Goal: Task Accomplishment & Management: Manage account settings

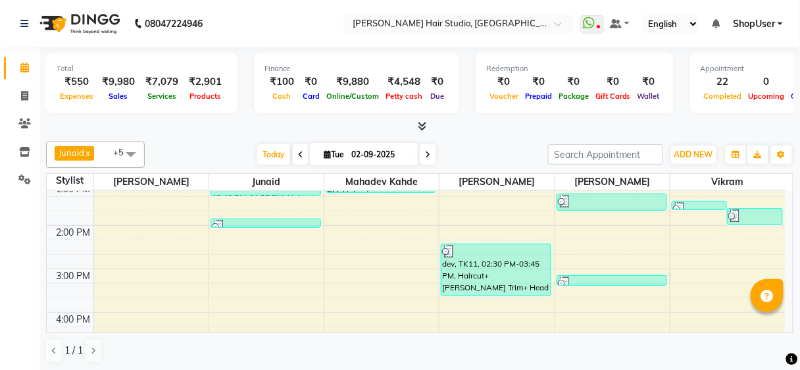
scroll to position [174, 0]
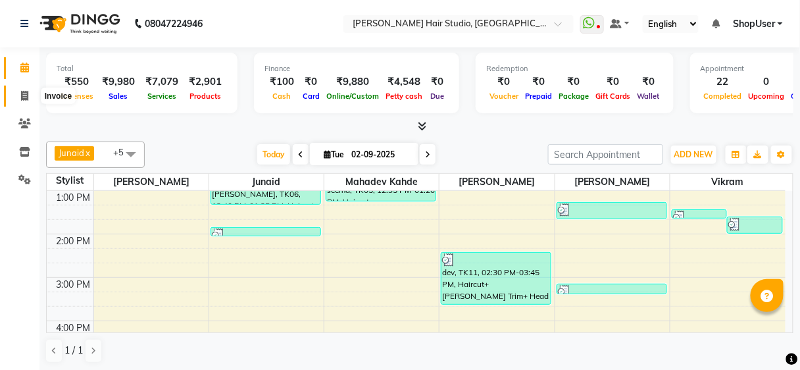
click at [26, 93] on icon at bounding box center [24, 96] width 7 height 10
select select "service"
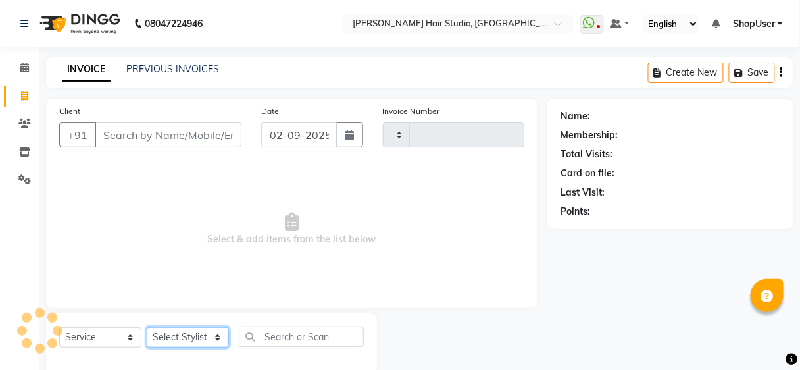
click at [186, 327] on select "Select Stylist" at bounding box center [188, 337] width 82 height 20
select select "627"
type input "4908"
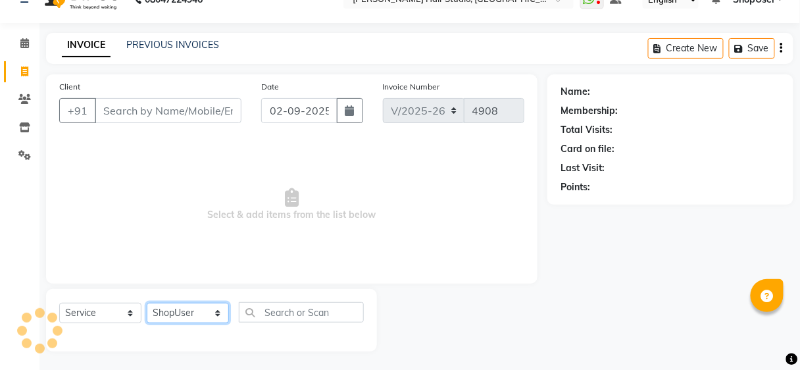
click at [147, 303] on select "Select Stylist Ajinkya Anuja Arunesh Avinash Junaid Mahadev kahde Mohammad Pawa…" at bounding box center [188, 313] width 82 height 20
click at [207, 307] on select "Select Stylist Ajinkya Anuja Arunesh Avinash Junaid Mahadev kahde Mohammad Pawa…" at bounding box center [188, 313] width 82 height 20
select select "32802"
click at [147, 303] on select "Select Stylist Ajinkya Anuja Arunesh Avinash Junaid Mahadev kahde Mohammad Pawa…" at bounding box center [188, 313] width 82 height 20
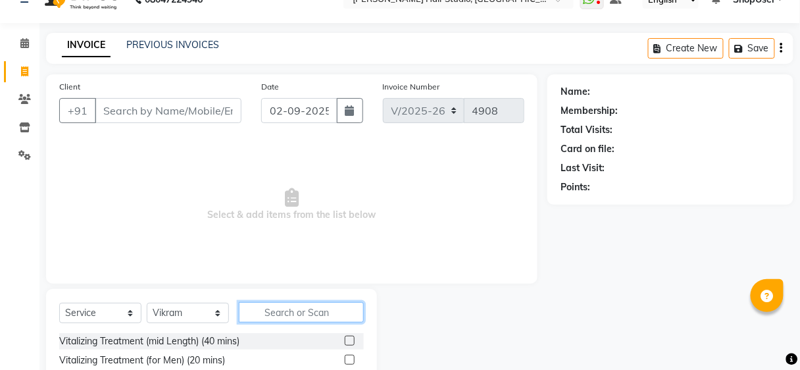
click at [312, 316] on input "text" at bounding box center [301, 312] width 125 height 20
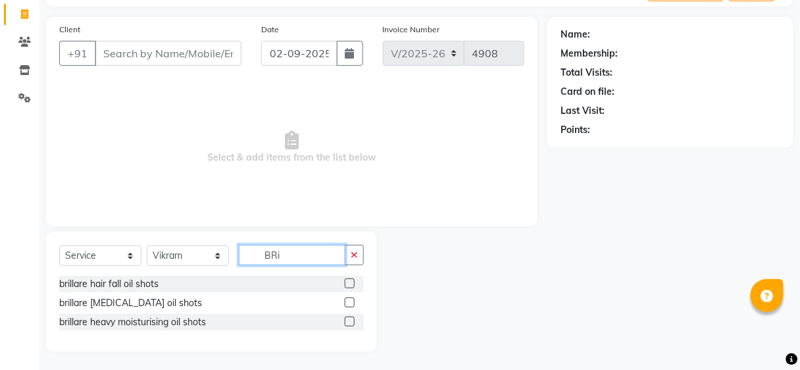
type input "BRi"
click at [348, 303] on label at bounding box center [350, 302] width 10 height 10
click at [348, 303] on input "checkbox" at bounding box center [349, 303] width 9 height 9
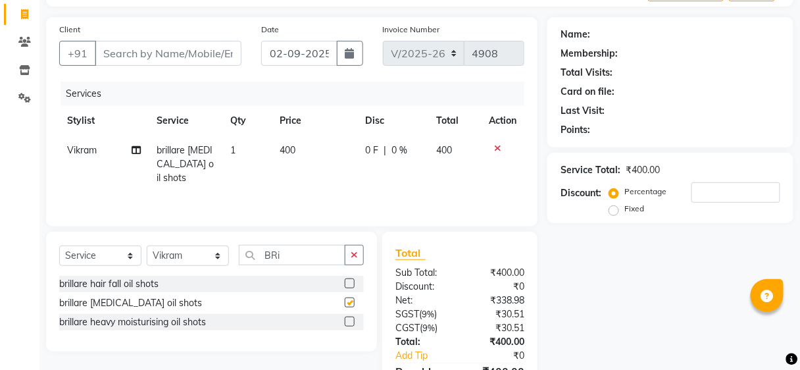
checkbox input "false"
click at [313, 169] on td "400" at bounding box center [315, 164] width 86 height 57
select select "32802"
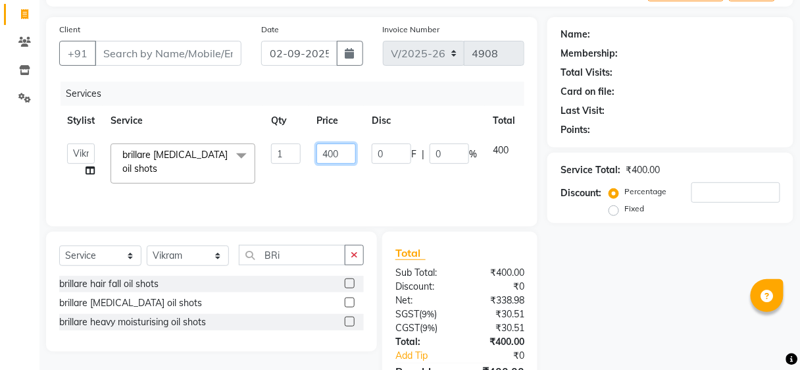
click at [343, 151] on input "400" at bounding box center [336, 153] width 39 height 20
type input "4"
type input "2000"
click at [318, 194] on div "Services Stylist Service Qty Price Disc Total Action Ajinkya Anuja Arunesh Avin…" at bounding box center [291, 148] width 465 height 132
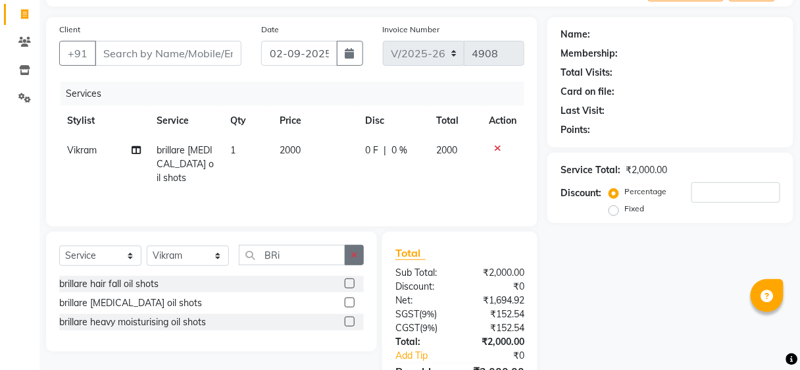
click at [346, 251] on button "button" at bounding box center [354, 255] width 19 height 20
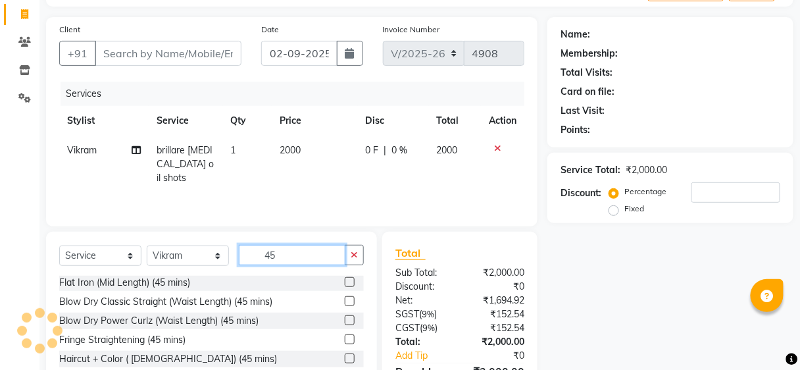
scroll to position [156, 0]
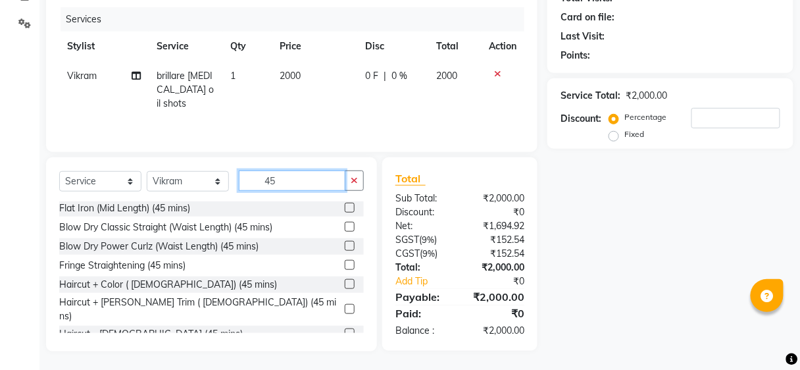
type input "45"
click at [345, 304] on label at bounding box center [350, 309] width 10 height 10
click at [345, 305] on input "checkbox" at bounding box center [349, 309] width 9 height 9
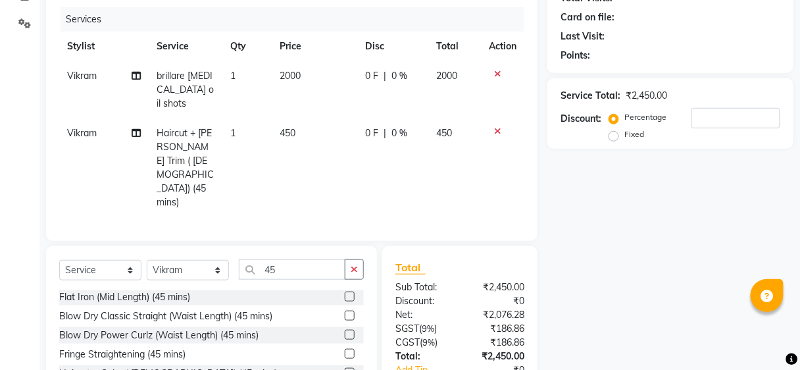
scroll to position [0, 0]
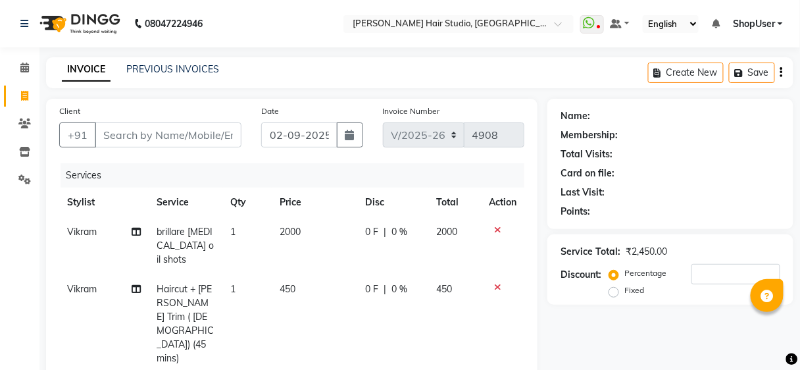
checkbox input "false"
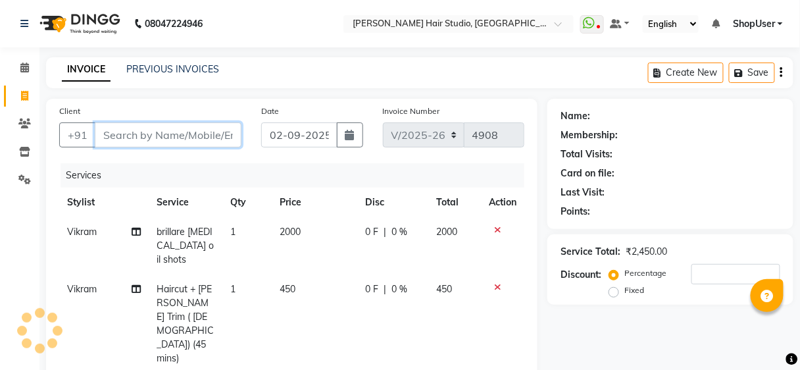
click at [155, 143] on input "Client" at bounding box center [168, 134] width 147 height 25
type input "8"
type input "0"
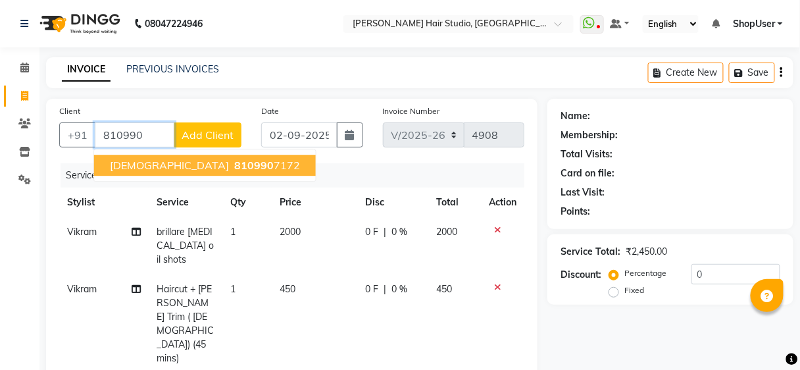
drag, startPoint x: 185, startPoint y: 168, endPoint x: 178, endPoint y: 166, distance: 7.4
click at [234, 168] on span "810990" at bounding box center [253, 165] width 39 height 13
type input "8109907172"
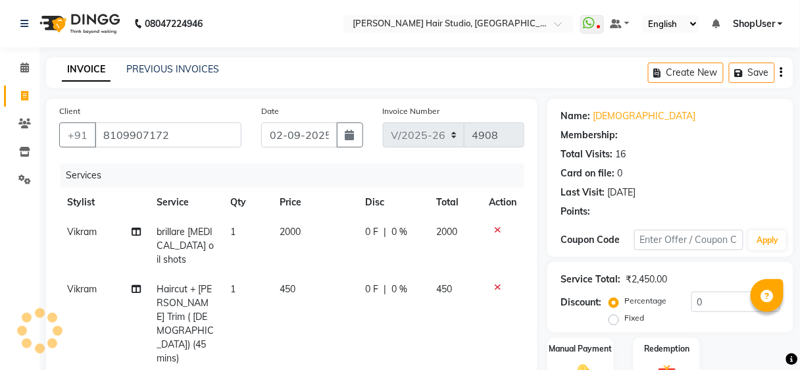
select select "1: Object"
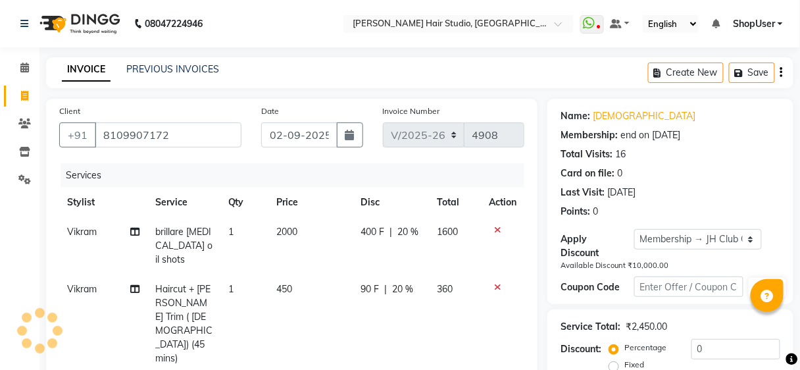
type input "20"
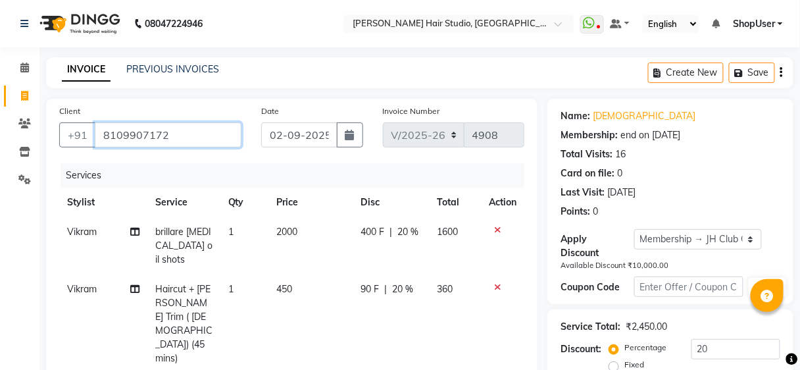
drag, startPoint x: 100, startPoint y: 132, endPoint x: 182, endPoint y: 127, distance: 82.4
click at [182, 127] on input "8109907172" at bounding box center [168, 134] width 147 height 25
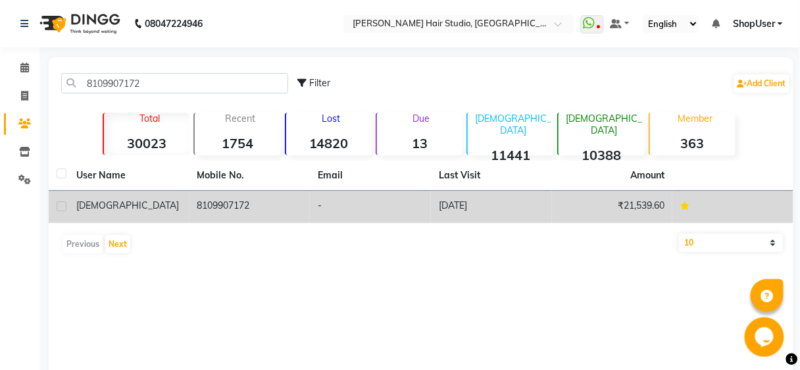
type input "8109907172"
click at [424, 194] on td "-" at bounding box center [370, 207] width 121 height 32
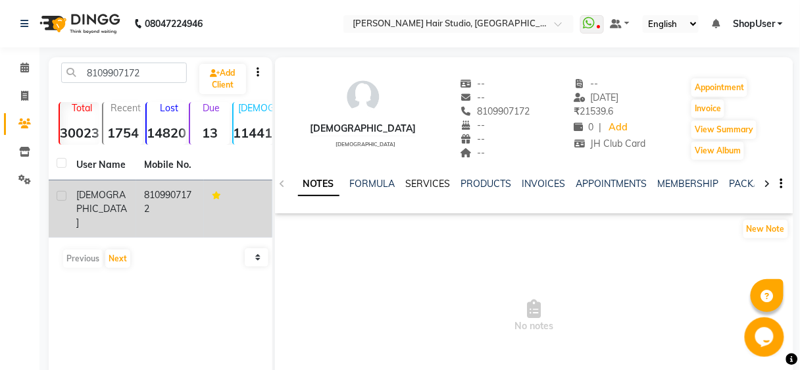
click at [418, 181] on link "SERVICES" at bounding box center [428, 184] width 45 height 12
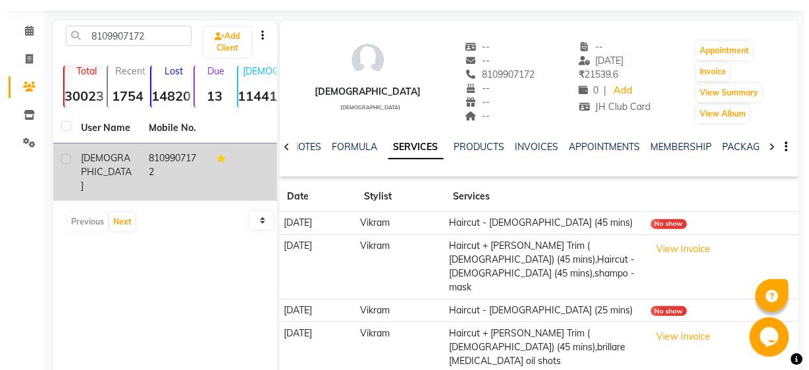
scroll to position [101, 0]
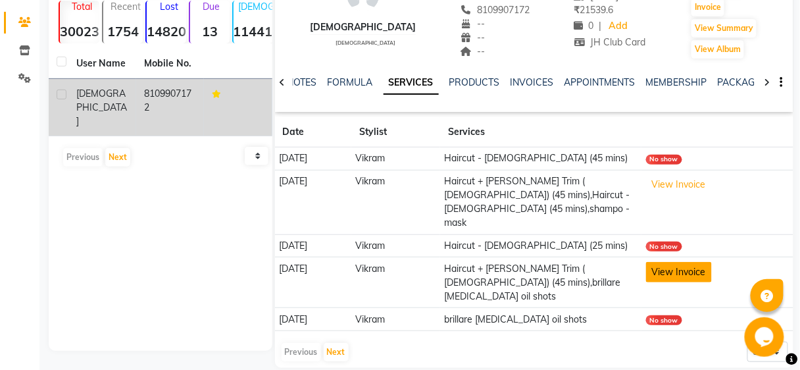
click at [690, 262] on button "View Invoice" at bounding box center [679, 272] width 66 height 20
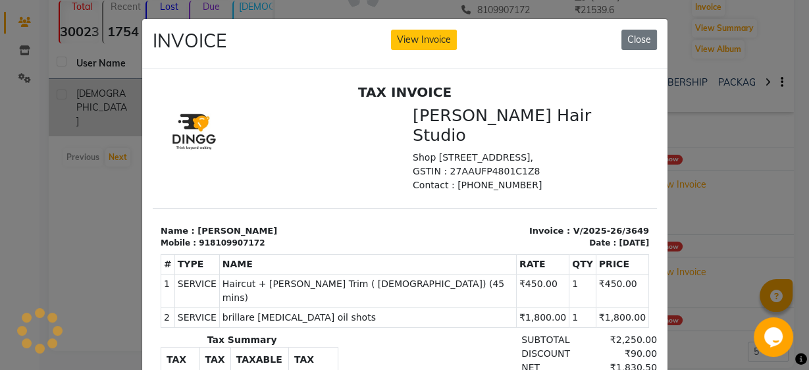
scroll to position [0, 0]
click at [622, 43] on button "Close" at bounding box center [639, 40] width 36 height 20
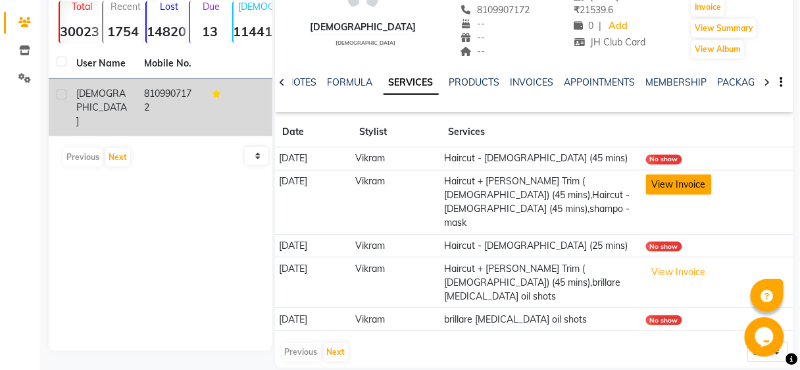
click at [676, 178] on button "View Invoice" at bounding box center [679, 184] width 66 height 20
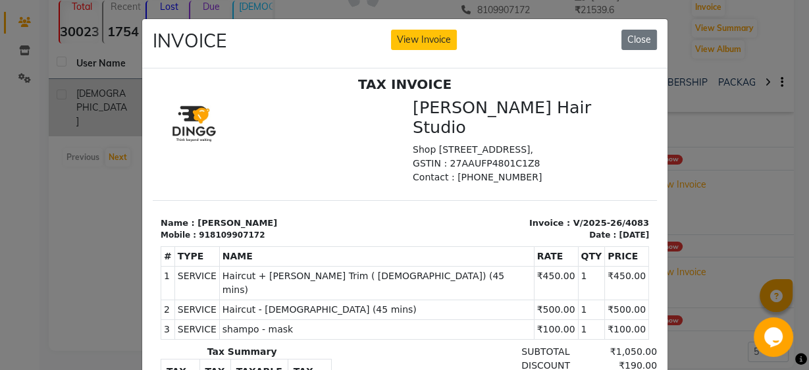
scroll to position [11, 0]
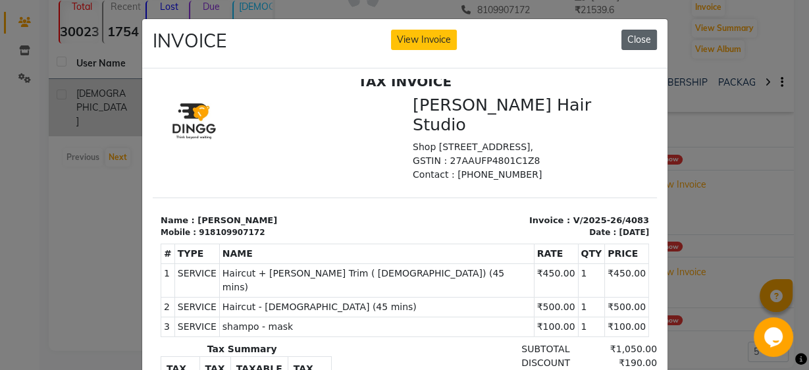
click at [646, 37] on button "Close" at bounding box center [639, 40] width 36 height 20
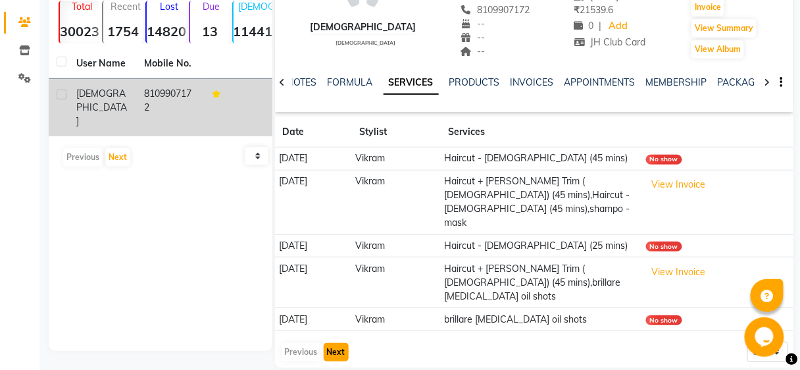
click at [340, 343] on button "Next" at bounding box center [336, 352] width 25 height 18
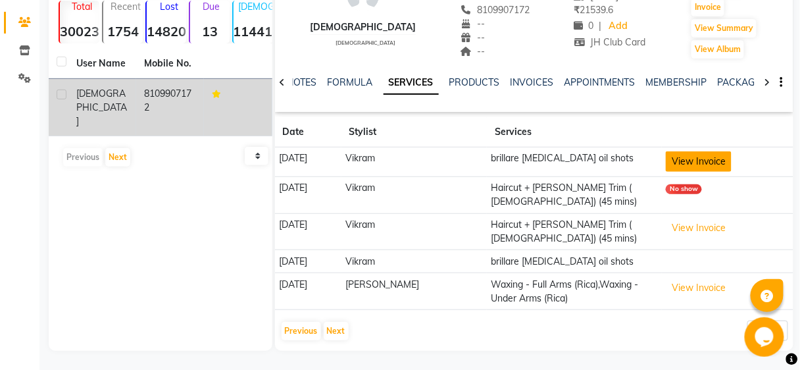
click at [707, 159] on button "View Invoice" at bounding box center [699, 161] width 66 height 20
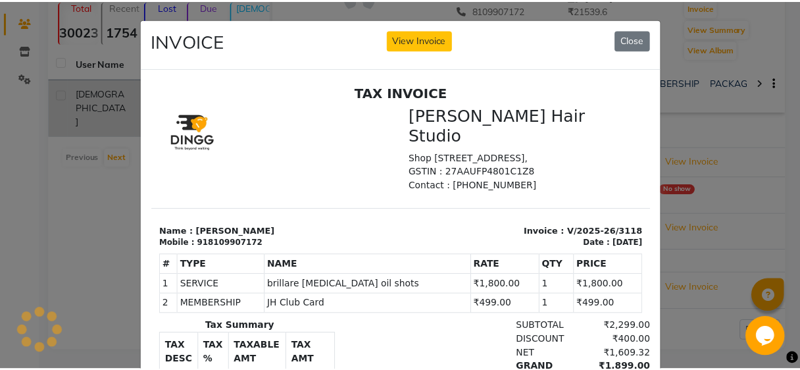
scroll to position [0, 0]
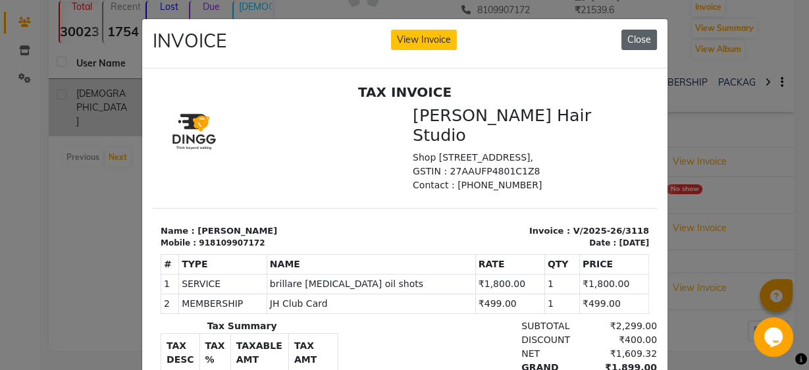
click at [643, 37] on button "Close" at bounding box center [639, 40] width 36 height 20
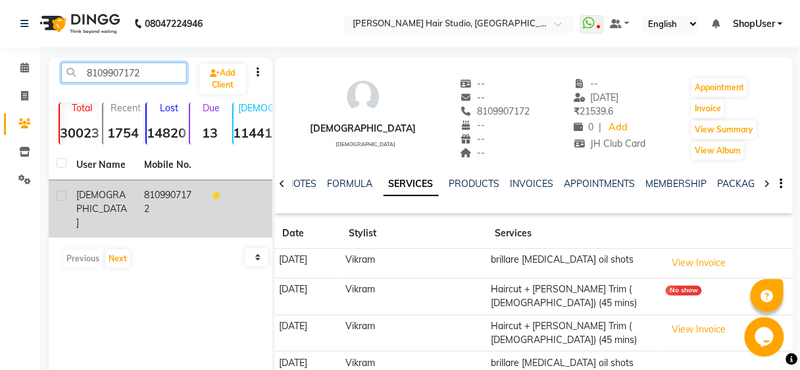
drag, startPoint x: 88, startPoint y: 69, endPoint x: 170, endPoint y: 70, distance: 82.9
click at [170, 70] on input "8109907172" at bounding box center [124, 73] width 126 height 20
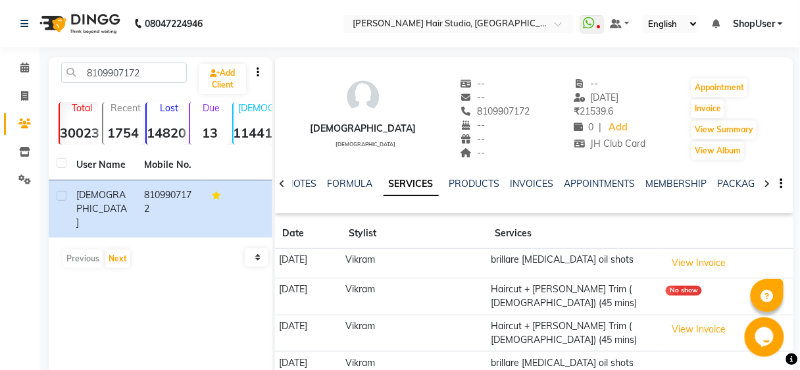
click at [37, 63] on li "Calendar" at bounding box center [19, 68] width 39 height 28
click at [37, 64] on li "Calendar" at bounding box center [19, 68] width 39 height 28
click at [20, 70] on icon at bounding box center [24, 68] width 9 height 10
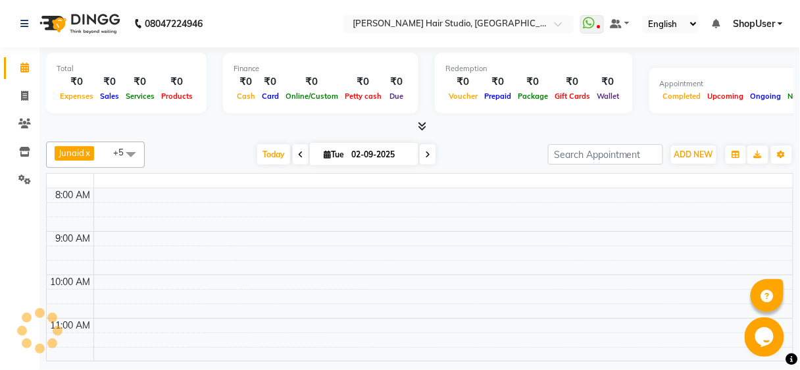
click at [20, 70] on icon at bounding box center [24, 68] width 9 height 10
click at [22, 101] on span at bounding box center [24, 96] width 23 height 15
select select "service"
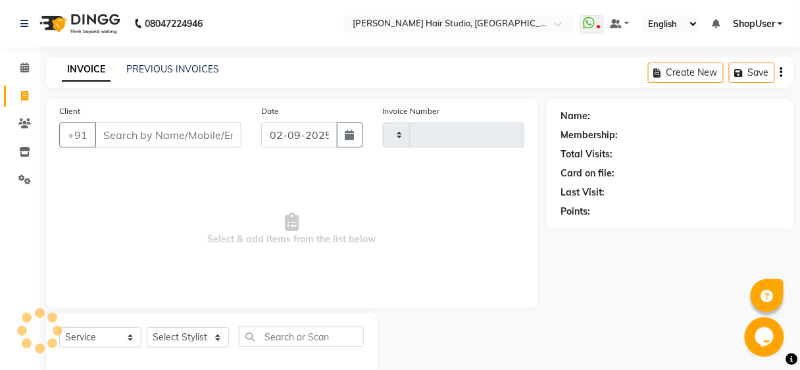
scroll to position [24, 0]
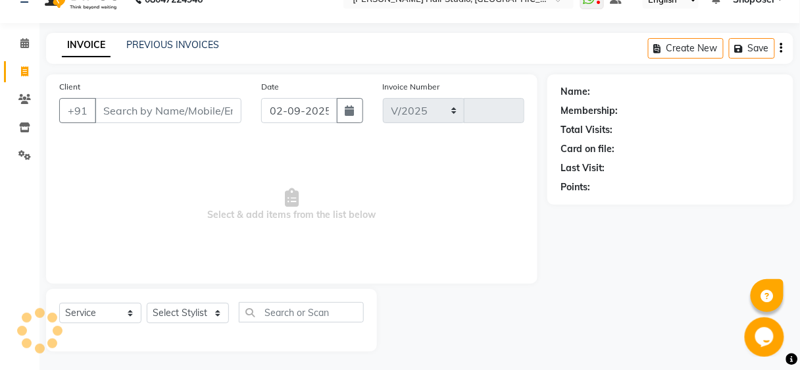
select select "627"
type input "4908"
click at [118, 109] on input "Client" at bounding box center [168, 110] width 147 height 25
type input "8109907172"
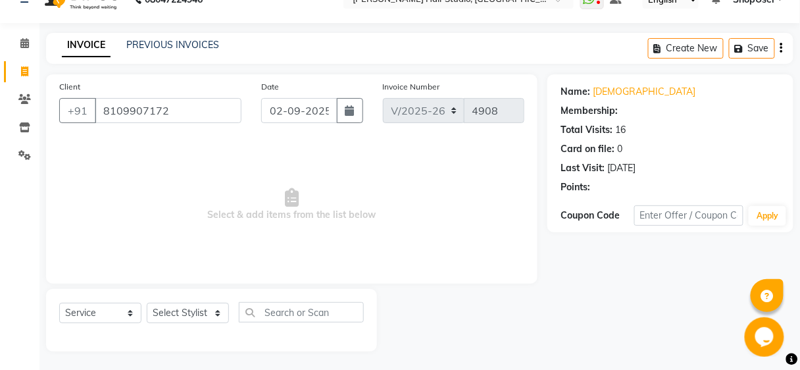
select select "1: Object"
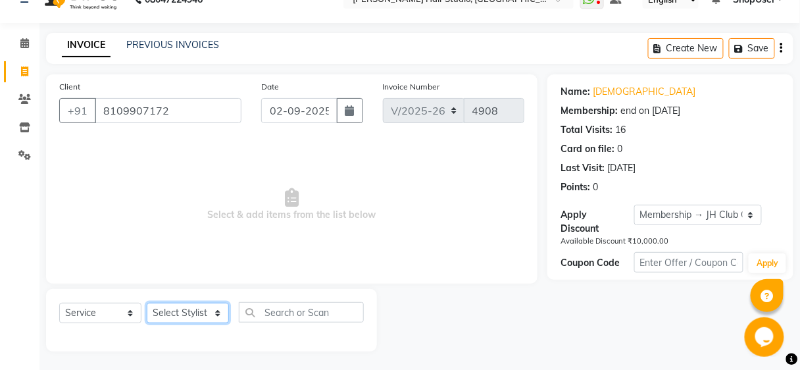
click at [186, 303] on select "Select Stylist [PERSON_NAME] [PERSON_NAME] Avinash [PERSON_NAME] kahde [PERSON_…" at bounding box center [188, 313] width 82 height 20
select select "32802"
click at [147, 303] on select "Select Stylist [PERSON_NAME] [PERSON_NAME] Avinash [PERSON_NAME] kahde [PERSON_…" at bounding box center [188, 313] width 82 height 20
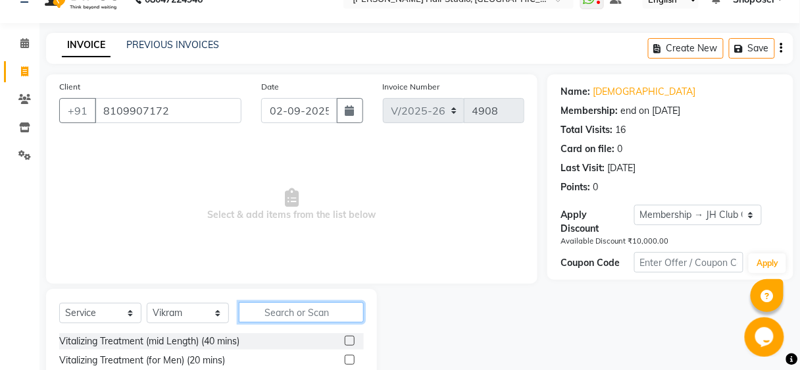
click at [282, 306] on input "text" at bounding box center [301, 312] width 125 height 20
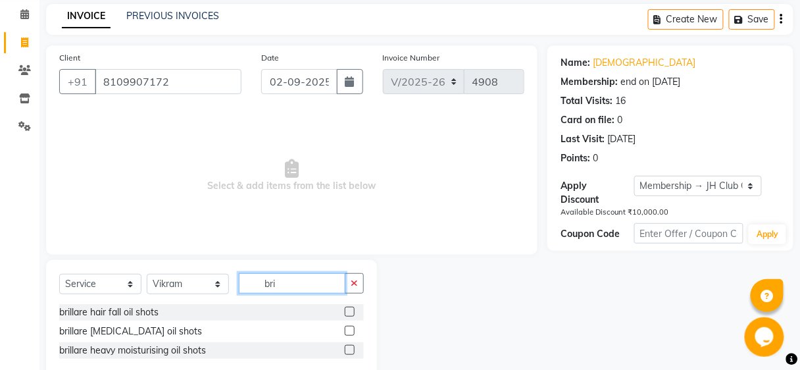
scroll to position [82, 0]
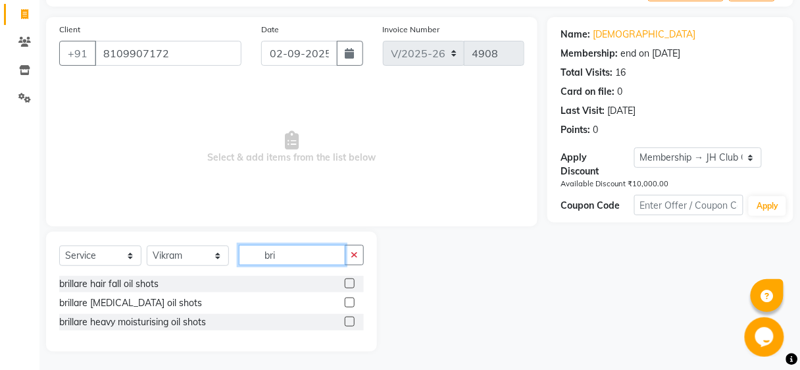
type input "bri"
click at [350, 297] on label at bounding box center [350, 302] width 10 height 10
click at [350, 299] on input "checkbox" at bounding box center [349, 303] width 9 height 9
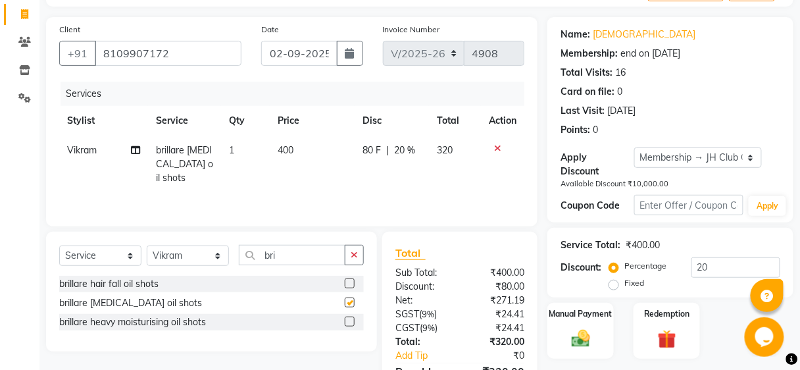
checkbox input "false"
click at [358, 255] on icon "button" at bounding box center [354, 254] width 7 height 9
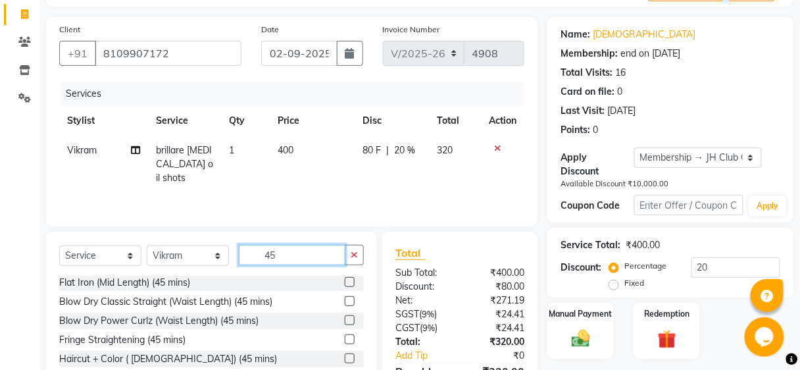
scroll to position [156, 0]
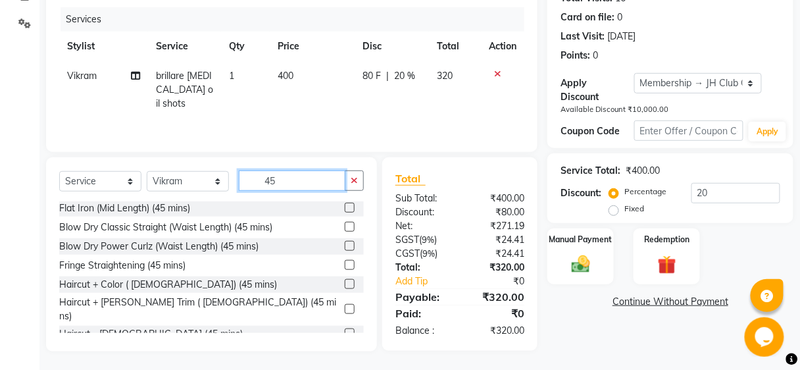
type input "45"
click at [345, 304] on label at bounding box center [350, 309] width 10 height 10
click at [345, 305] on input "checkbox" at bounding box center [349, 309] width 9 height 9
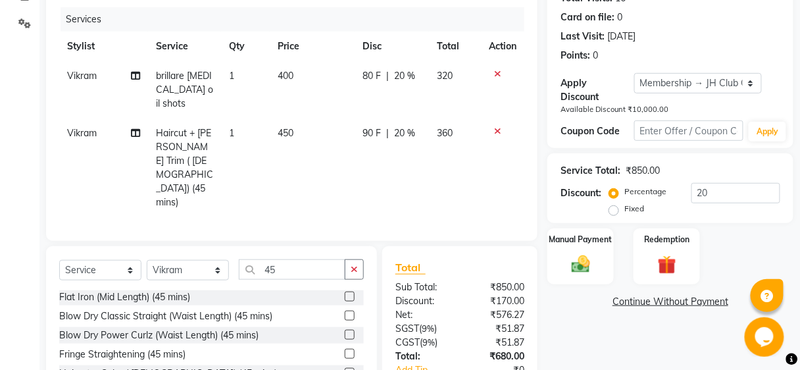
checkbox input "false"
click at [355, 86] on td "80 F | 20 %" at bounding box center [392, 89] width 74 height 57
select select "32802"
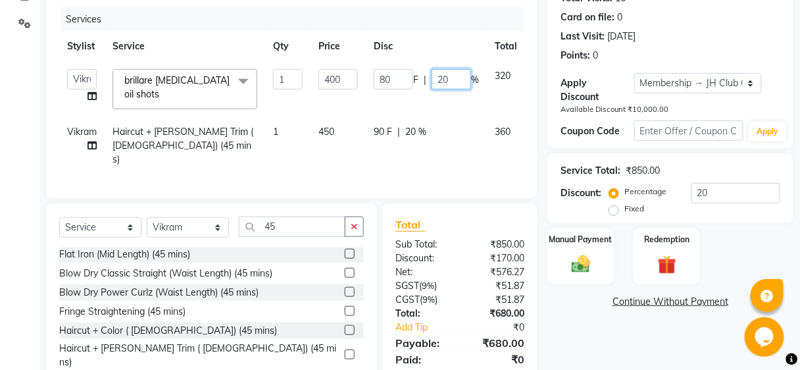
click at [457, 80] on input "20" at bounding box center [451, 79] width 39 height 20
type input "2"
type input "0"
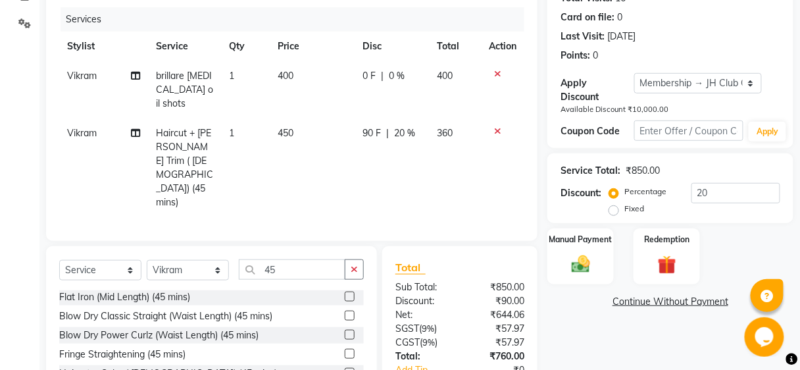
click at [355, 80] on td "0 F | 0 %" at bounding box center [392, 89] width 74 height 57
select select "32802"
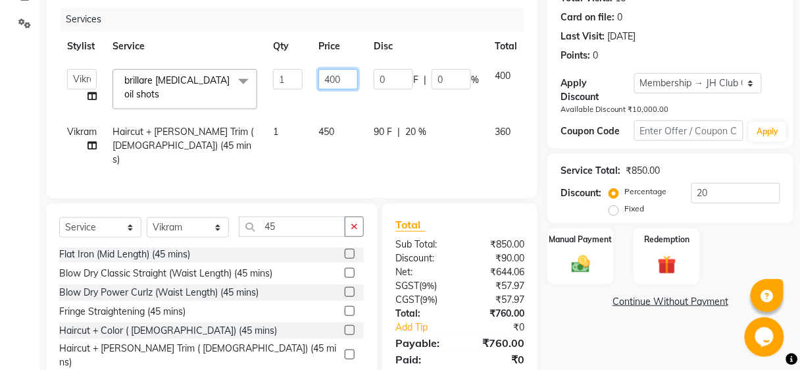
click at [343, 80] on input "400" at bounding box center [337, 79] width 39 height 20
type input "4"
type input "1"
type input "2000"
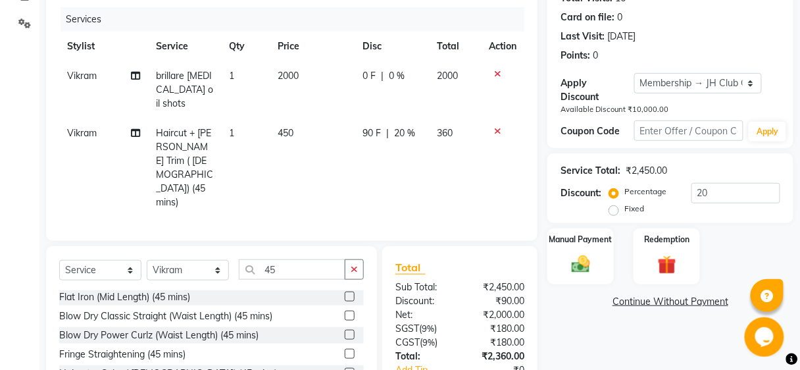
click at [429, 48] on tr "Stylist Service Qty Price Disc Total Action" at bounding box center [291, 47] width 465 height 30
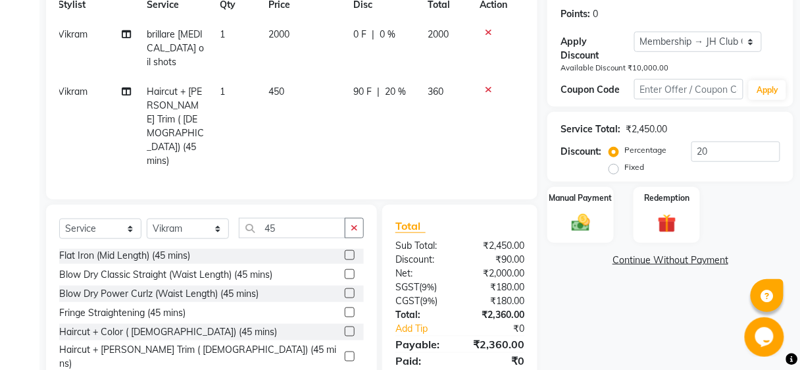
scroll to position [0, 0]
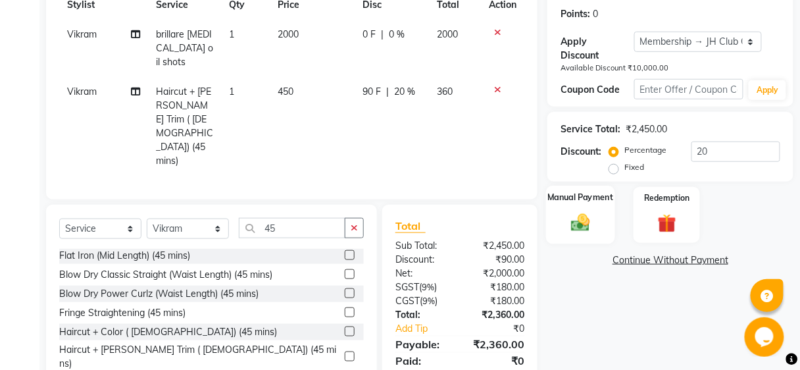
click at [599, 216] on div "Manual Payment" at bounding box center [580, 215] width 69 height 58
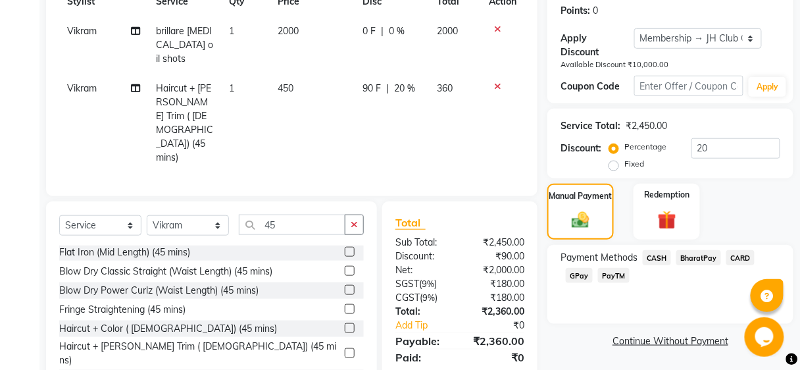
click at [290, 22] on td "2000" at bounding box center [312, 44] width 85 height 57
select select "32802"
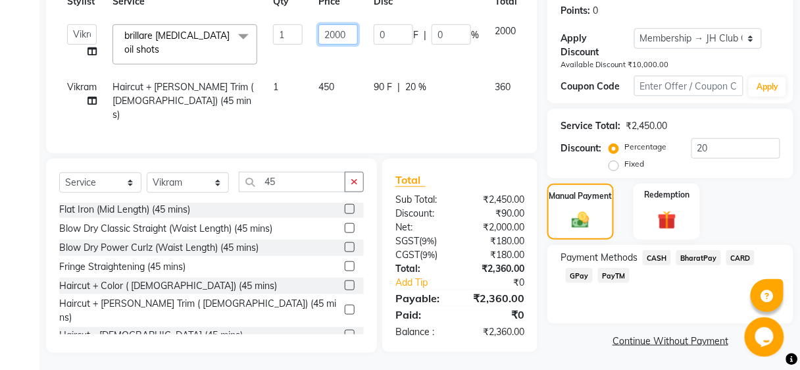
click at [357, 38] on input "2000" at bounding box center [337, 34] width 39 height 20
type input "2500"
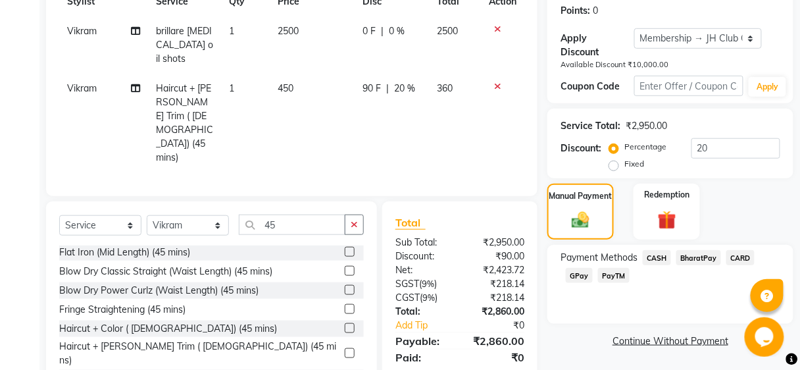
drag, startPoint x: 455, startPoint y: 118, endPoint x: 443, endPoint y: 64, distance: 55.4
click at [455, 113] on div "Services Stylist Service Qty Price Disc Total Action Vikram brillare dandruff o…" at bounding box center [291, 72] width 465 height 220
click at [430, 45] on td "2500" at bounding box center [455, 44] width 52 height 57
select select "32802"
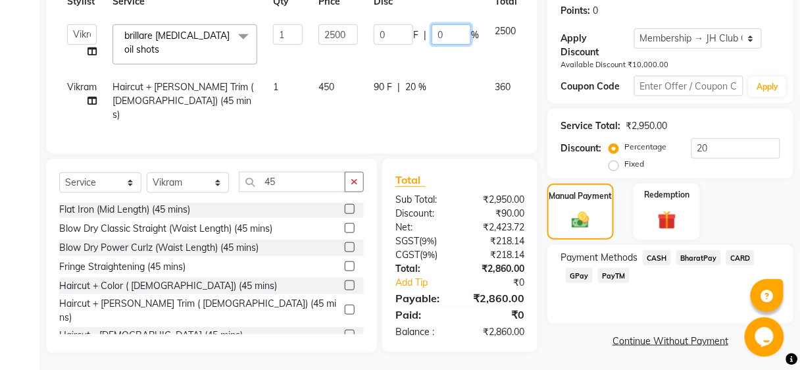
click at [459, 33] on input "0" at bounding box center [451, 34] width 39 height 20
type input "20"
click at [467, 3] on tr "Stylist Service Qty Price Disc Total Action" at bounding box center [313, 2] width 509 height 30
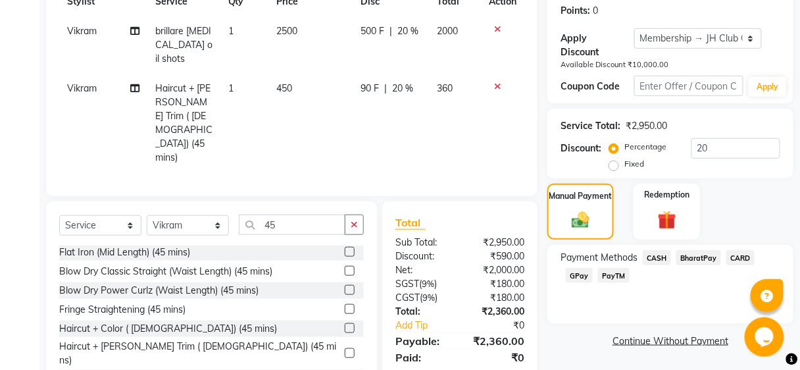
click at [685, 255] on span "BharatPay" at bounding box center [698, 257] width 45 height 15
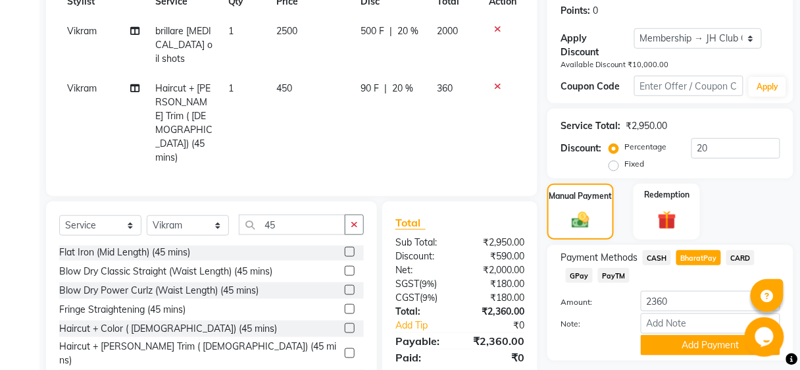
scroll to position [237, 0]
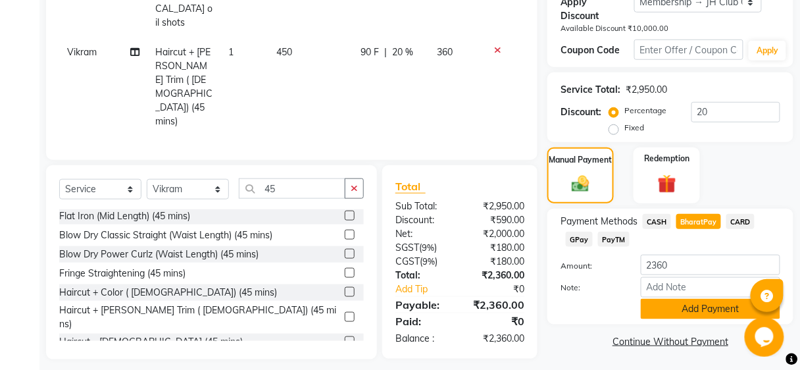
click at [661, 309] on button "Add Payment" at bounding box center [711, 309] width 140 height 20
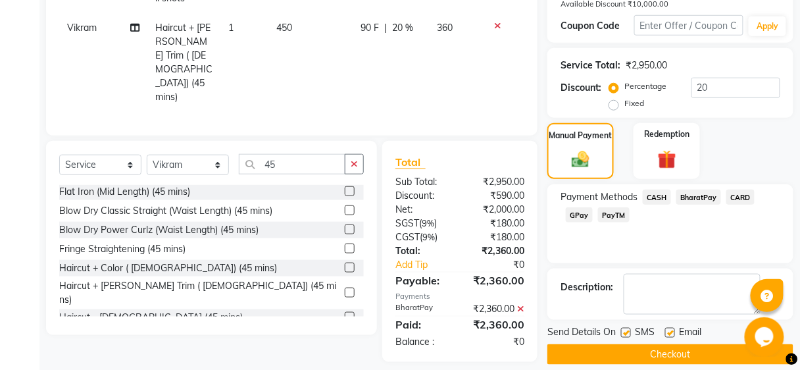
scroll to position [274, 0]
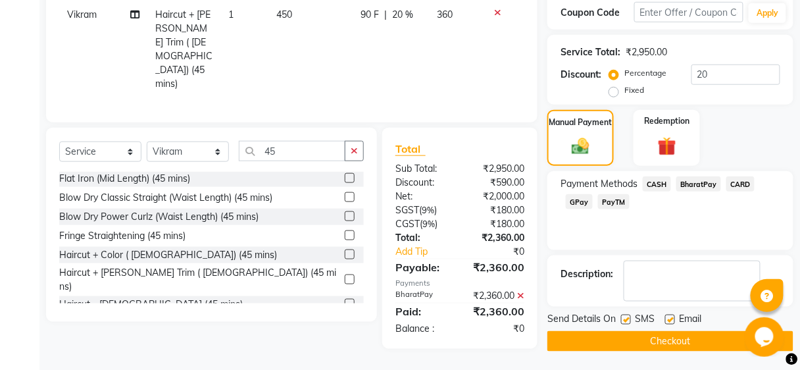
click at [646, 338] on button "Checkout" at bounding box center [670, 341] width 246 height 20
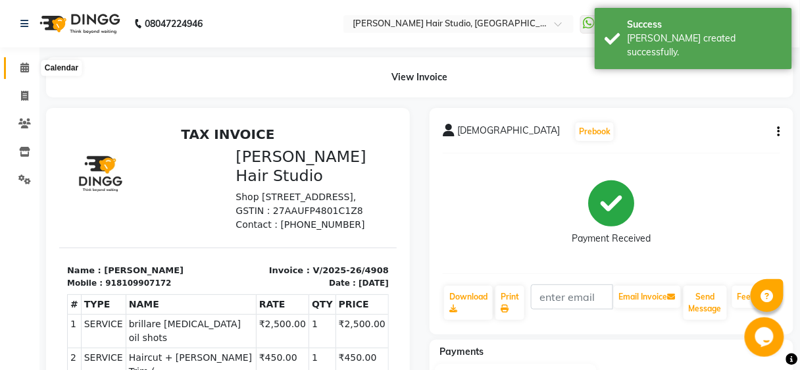
click at [13, 61] on span at bounding box center [24, 68] width 23 height 15
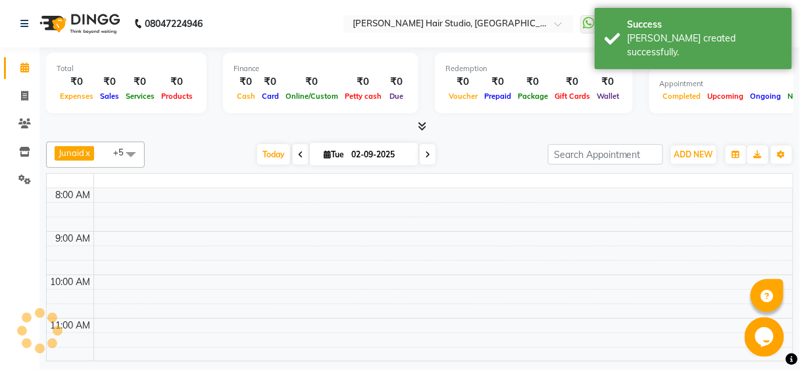
click at [13, 61] on span at bounding box center [24, 68] width 23 height 15
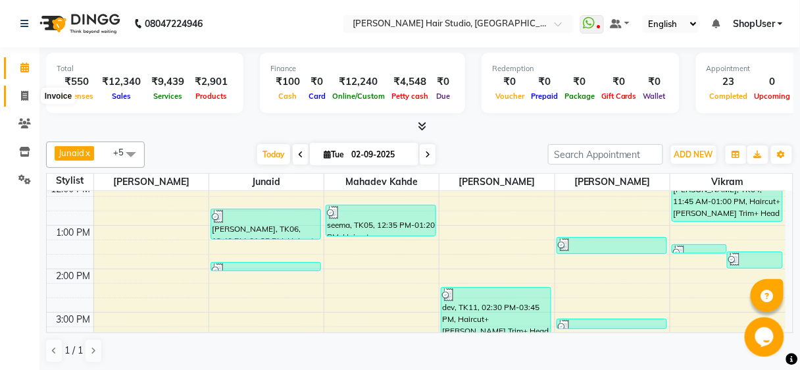
click at [22, 92] on icon at bounding box center [24, 96] width 7 height 10
select select "service"
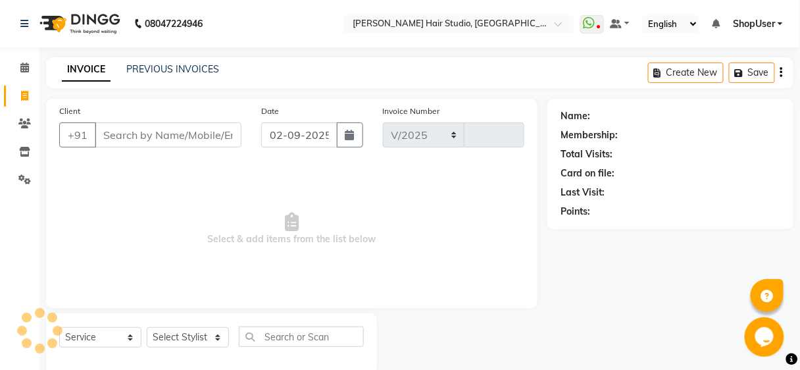
select select "627"
type input "4909"
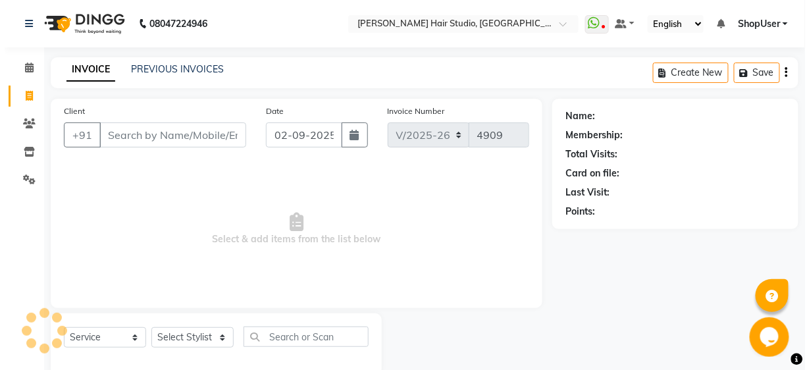
scroll to position [24, 0]
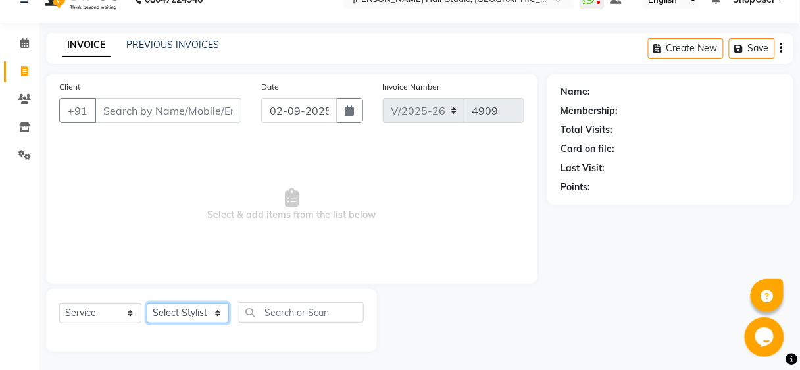
click at [207, 313] on select "Select Stylist Ajinkya Anuja Arunesh Avinash Junaid Mahadev kahde Mohammad Pawa…" at bounding box center [188, 313] width 82 height 20
select select "80555"
click at [147, 303] on select "Select Stylist Ajinkya Anuja Arunesh Avinash Junaid Mahadev kahde Mohammad Pawa…" at bounding box center [188, 313] width 82 height 20
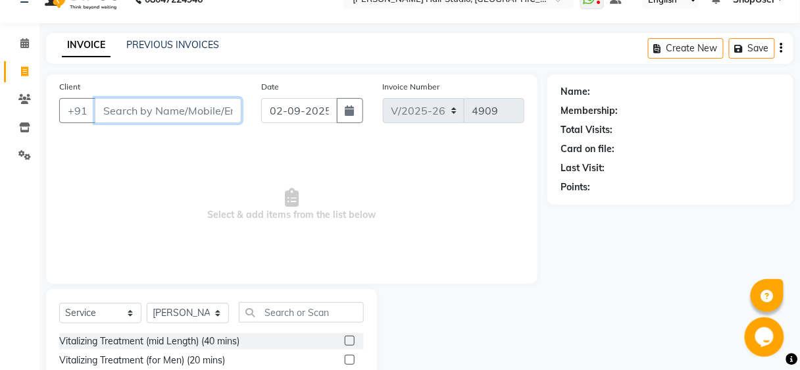
click at [212, 103] on input "Client" at bounding box center [168, 110] width 147 height 25
type input "8"
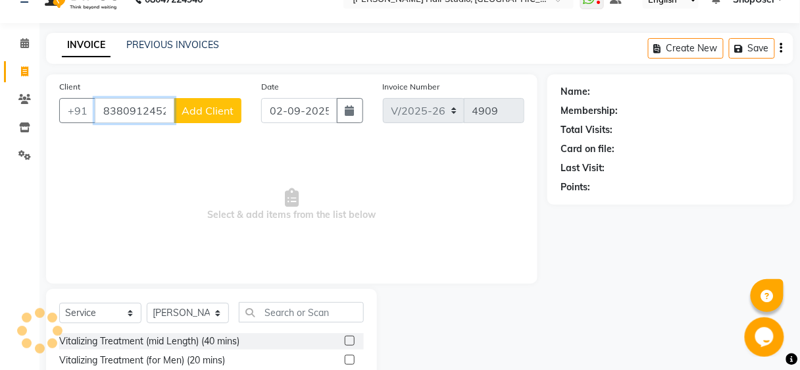
type input "8380912452"
click at [205, 105] on span "Add Client" at bounding box center [208, 110] width 52 height 13
select select "22"
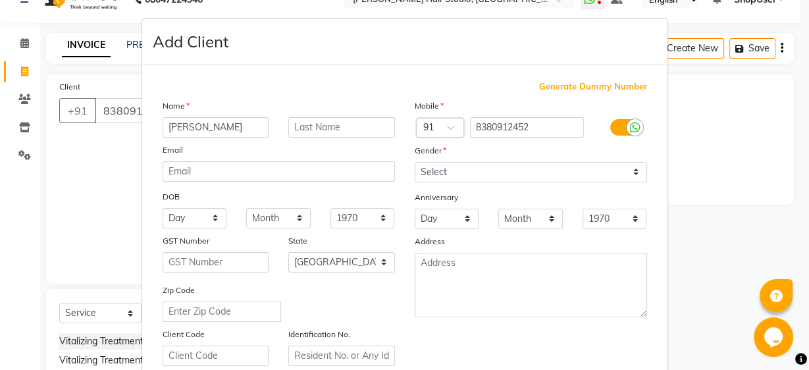
type input "[PERSON_NAME]"
click at [443, 172] on select "Select Male Female Other Prefer Not To Say" at bounding box center [531, 172] width 232 height 20
select select "[DEMOGRAPHIC_DATA]"
click at [415, 162] on select "Select Male Female Other Prefer Not To Say" at bounding box center [531, 172] width 232 height 20
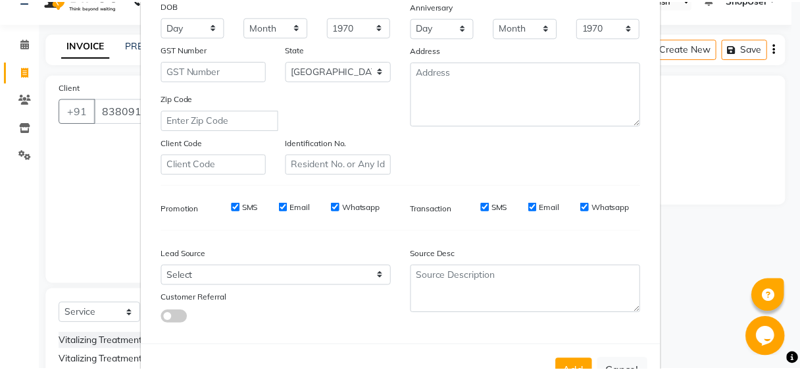
scroll to position [234, 0]
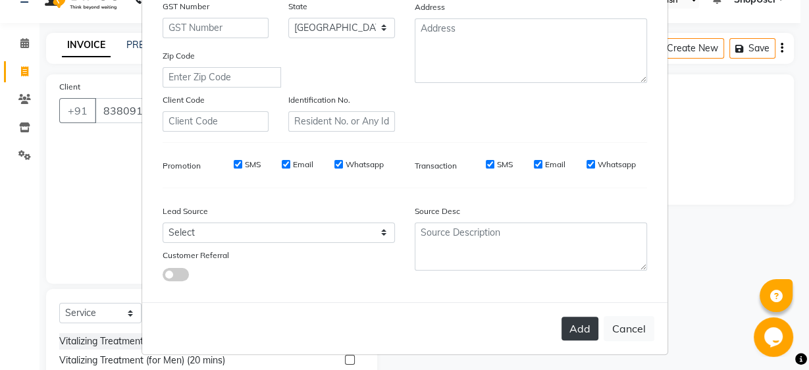
click at [576, 317] on button "Add" at bounding box center [579, 329] width 37 height 24
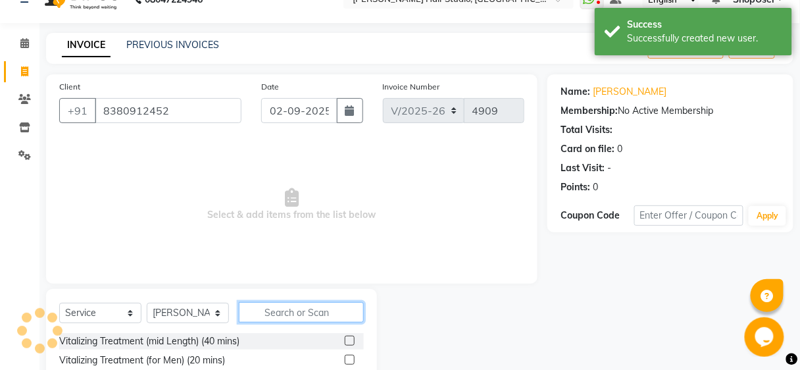
click at [309, 306] on input "text" at bounding box center [301, 312] width 125 height 20
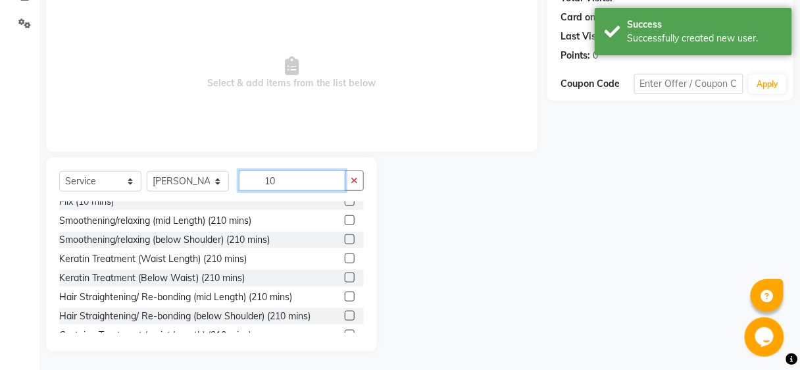
scroll to position [222, 0]
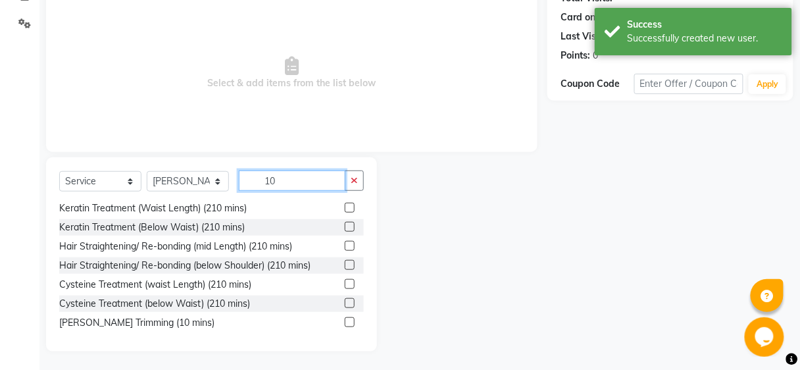
type input "10"
click at [345, 320] on label at bounding box center [350, 322] width 10 height 10
click at [345, 320] on input "checkbox" at bounding box center [349, 322] width 9 height 9
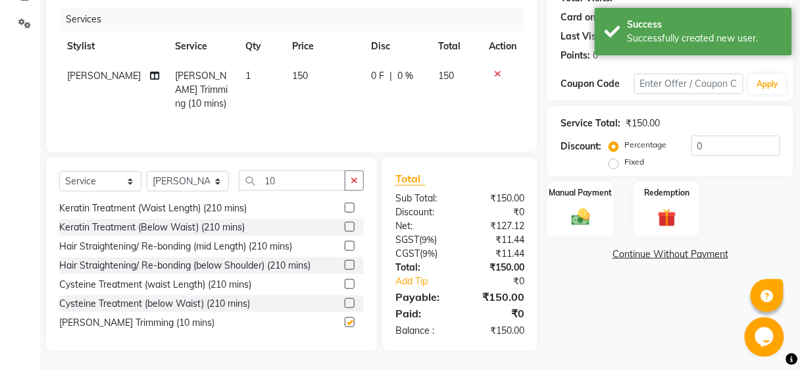
checkbox input "false"
click at [567, 218] on img at bounding box center [580, 217] width 31 height 22
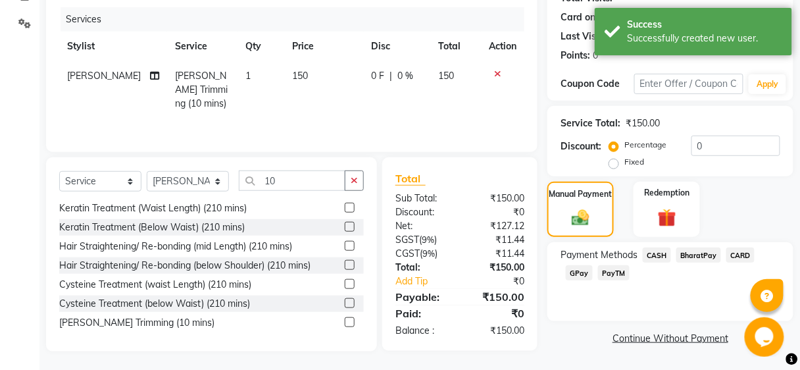
click at [700, 254] on span "BharatPay" at bounding box center [698, 254] width 45 height 15
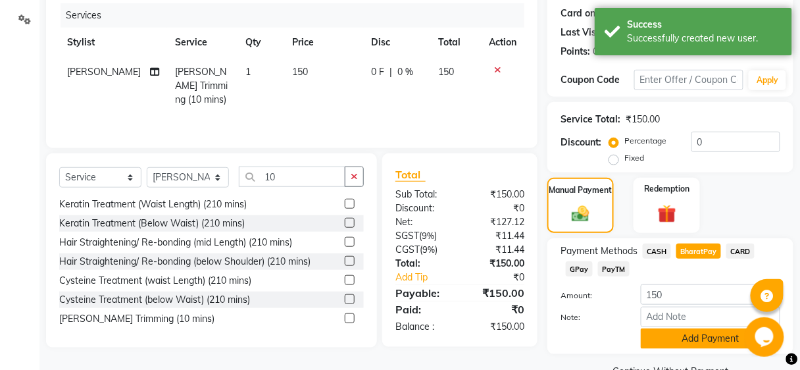
scroll to position [190, 0]
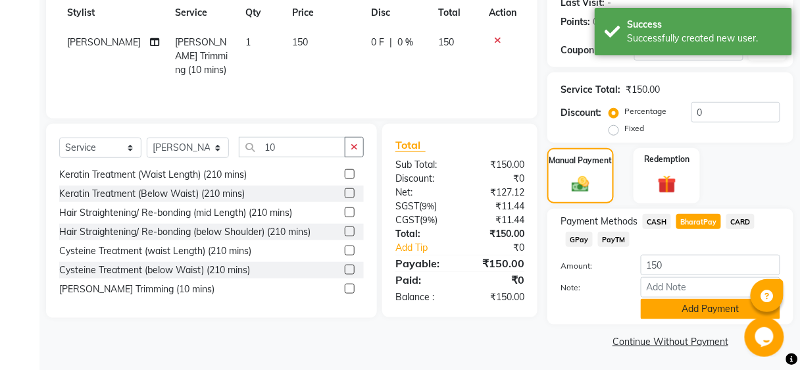
click at [704, 311] on button "Add Payment" at bounding box center [711, 309] width 140 height 20
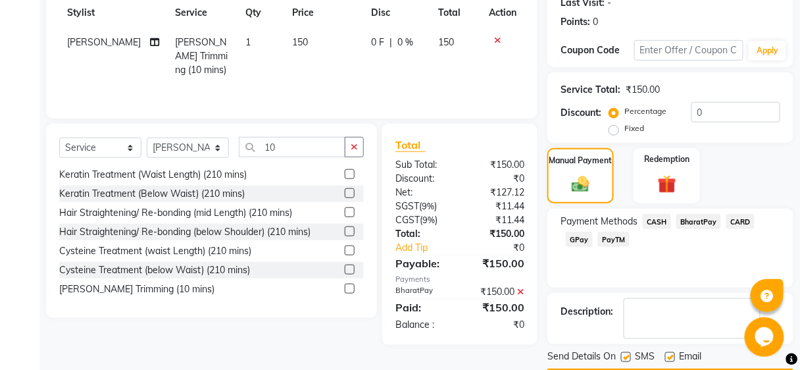
scroll to position [226, 0]
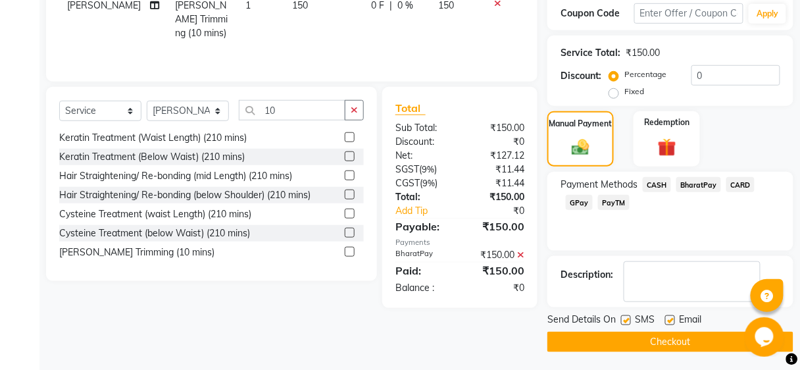
click at [707, 333] on button "Checkout" at bounding box center [670, 342] width 246 height 20
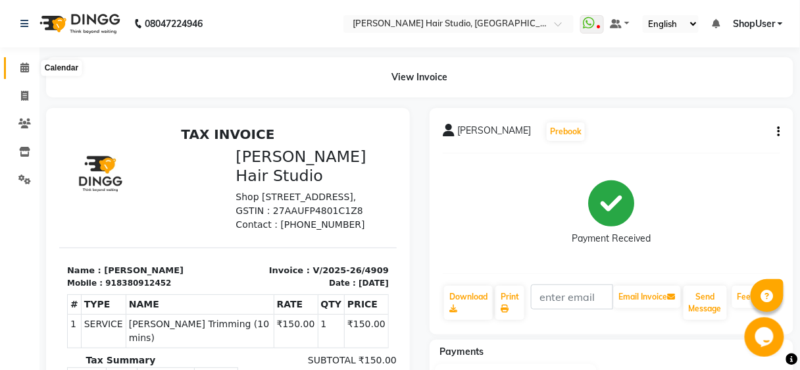
click at [28, 73] on span at bounding box center [24, 68] width 23 height 15
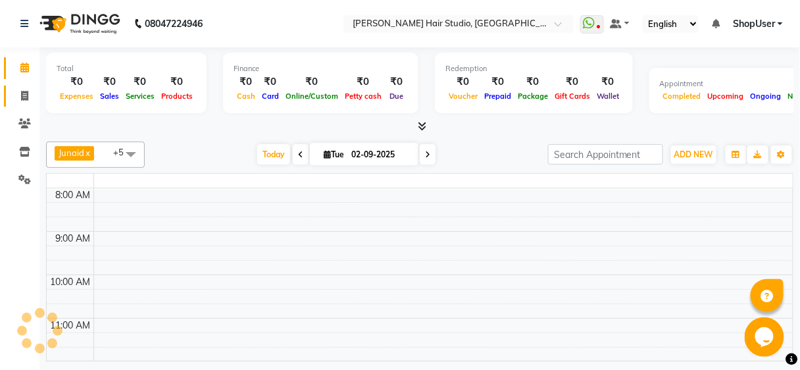
click at [26, 95] on icon at bounding box center [24, 96] width 7 height 10
select select "service"
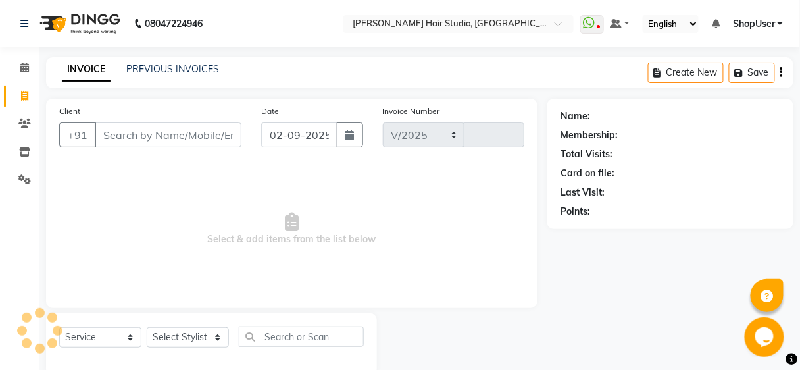
scroll to position [24, 0]
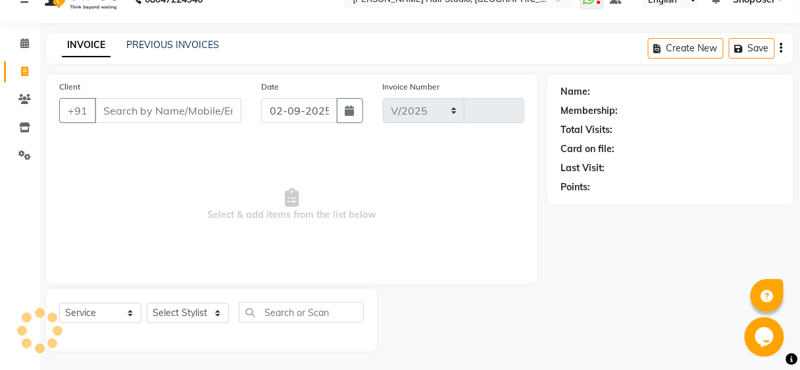
select select "627"
type input "4910"
click at [146, 101] on input "Client" at bounding box center [168, 110] width 147 height 25
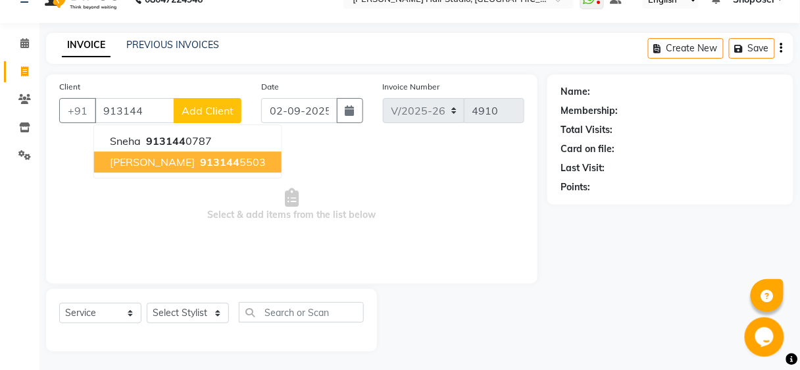
click at [197, 159] on ngb-highlight "913144 5503" at bounding box center [231, 161] width 68 height 13
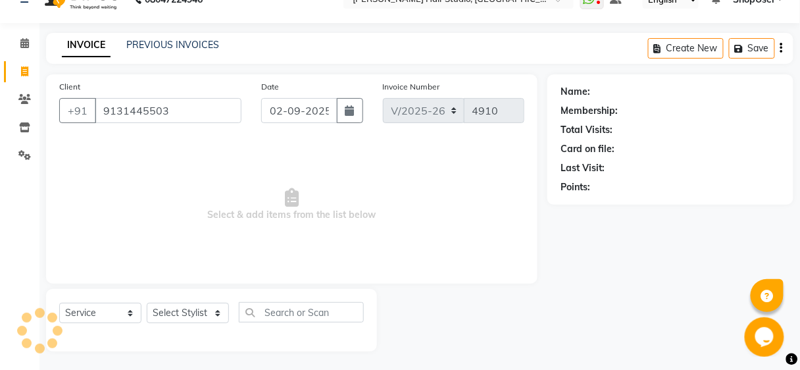
type input "9131445503"
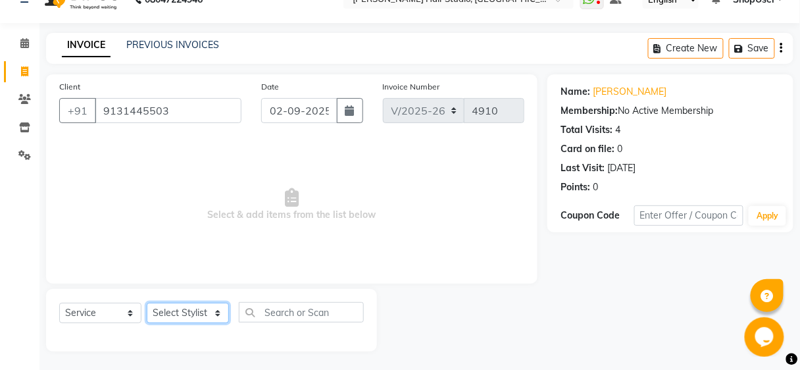
click at [206, 308] on select "Select Stylist Ajinkya Anuja Arunesh Avinash Junaid Mahadev kahde Mohammad Pawa…" at bounding box center [188, 313] width 82 height 20
select select "88870"
click at [147, 303] on select "Select Stylist Ajinkya Anuja Arunesh Avinash Junaid Mahadev kahde Mohammad Pawa…" at bounding box center [188, 313] width 82 height 20
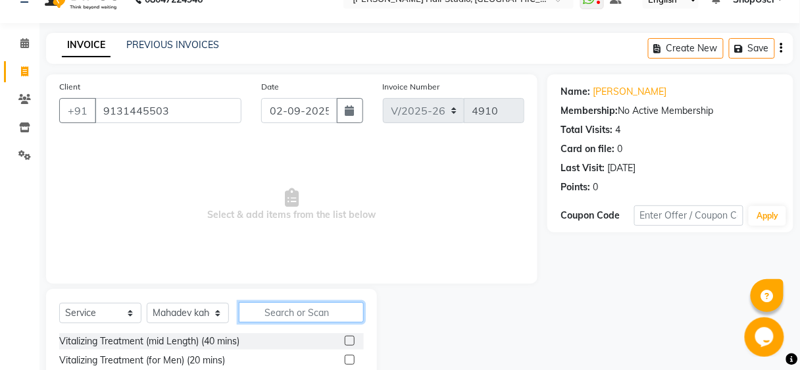
click at [290, 307] on input "text" at bounding box center [301, 312] width 125 height 20
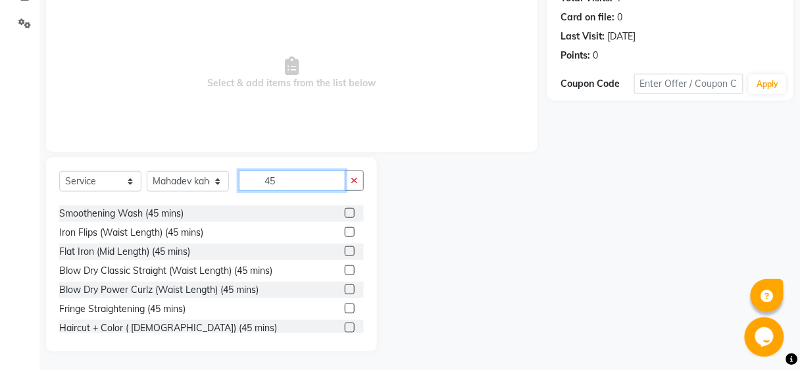
scroll to position [307, 0]
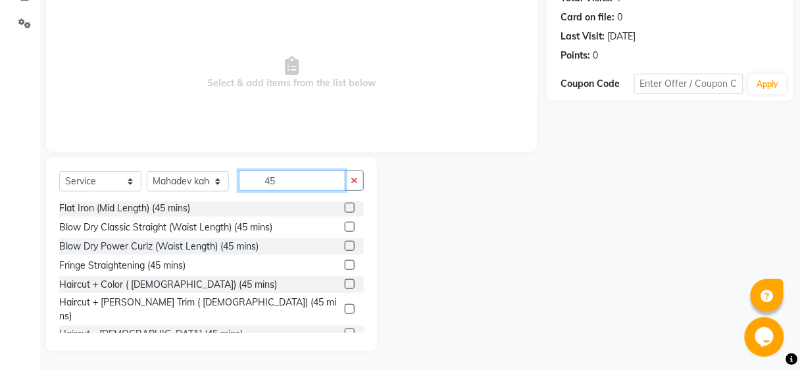
type input "45"
click at [345, 304] on label at bounding box center [350, 309] width 10 height 10
click at [345, 305] on input "checkbox" at bounding box center [349, 309] width 9 height 9
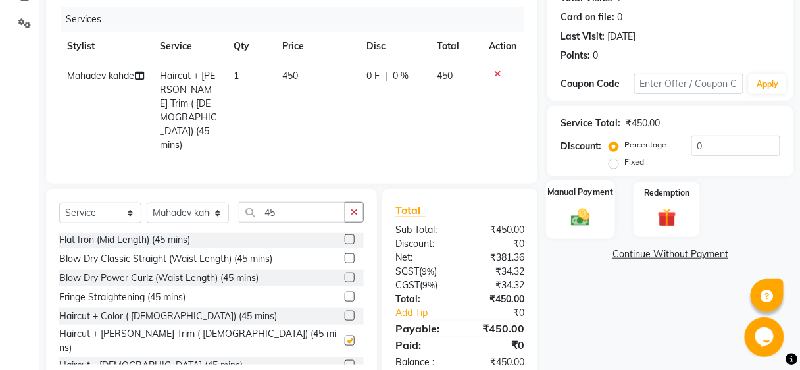
checkbox input "false"
click at [578, 229] on div "Manual Payment" at bounding box center [580, 209] width 69 height 58
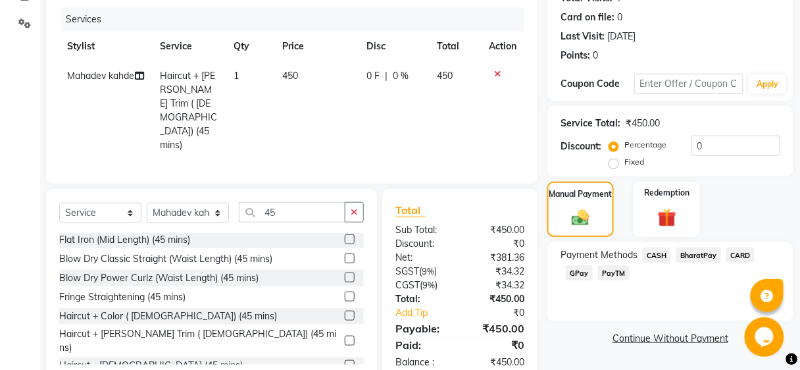
click at [698, 257] on span "BharatPay" at bounding box center [698, 254] width 45 height 15
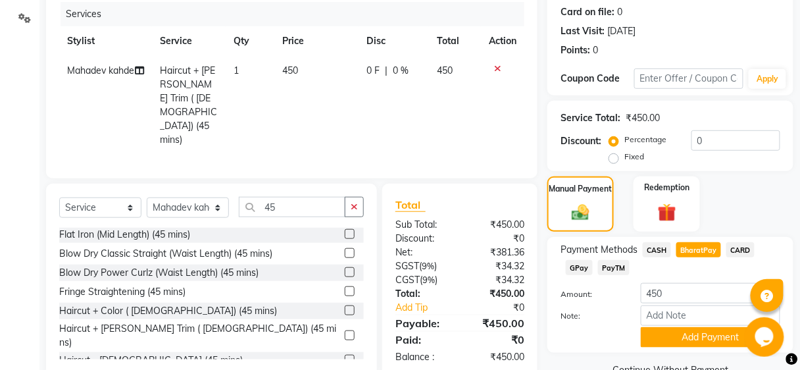
scroll to position [190, 0]
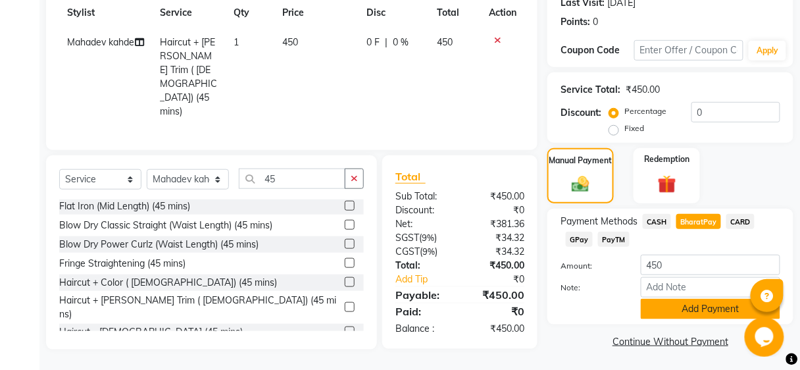
click at [689, 309] on button "Add Payment" at bounding box center [711, 309] width 140 height 20
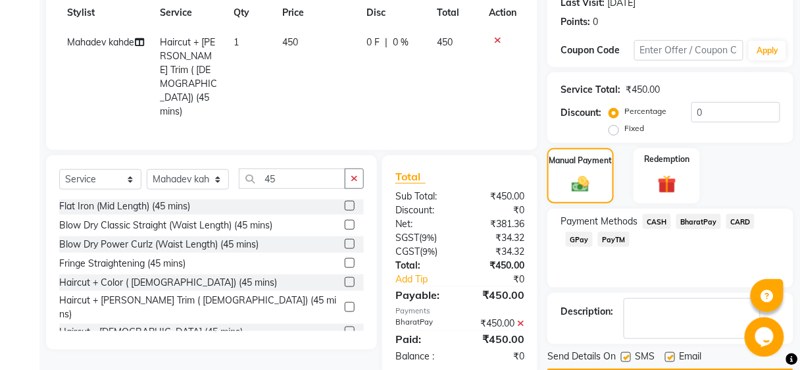
scroll to position [226, 0]
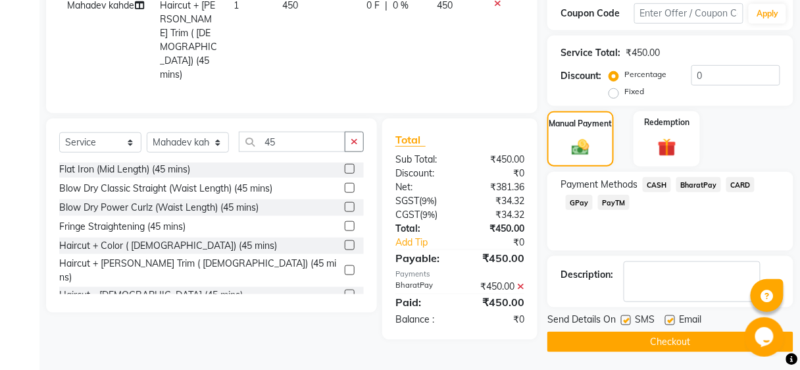
click at [683, 332] on button "Checkout" at bounding box center [670, 342] width 246 height 20
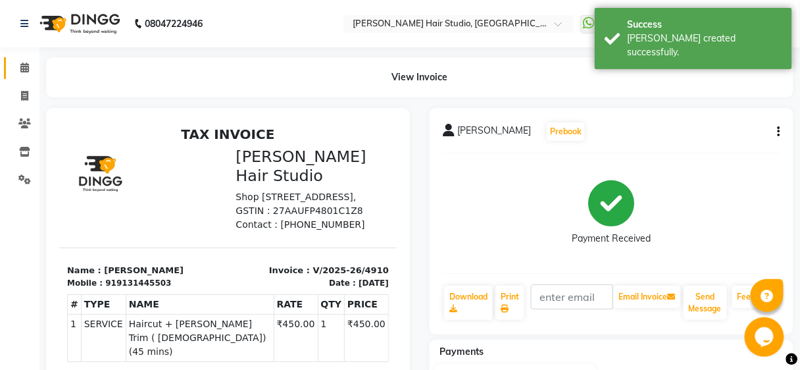
click at [9, 59] on link "Calendar" at bounding box center [20, 68] width 32 height 22
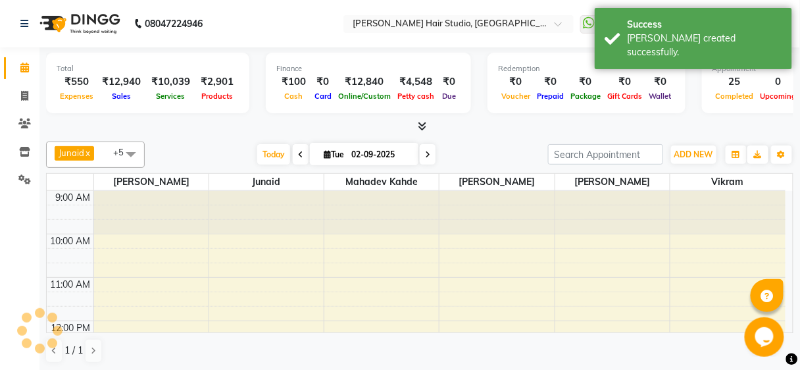
click at [9, 59] on link "Calendar" at bounding box center [20, 68] width 32 height 22
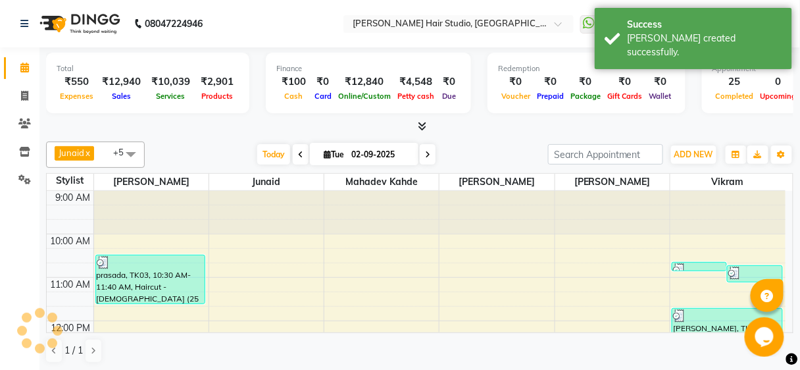
scroll to position [430, 0]
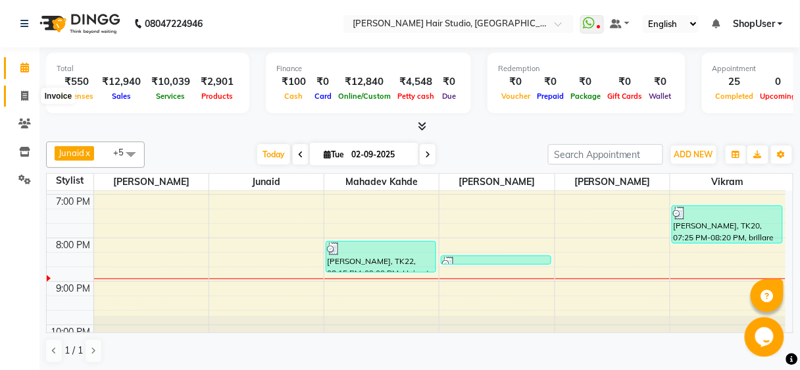
click at [18, 96] on span at bounding box center [24, 96] width 23 height 15
select select "service"
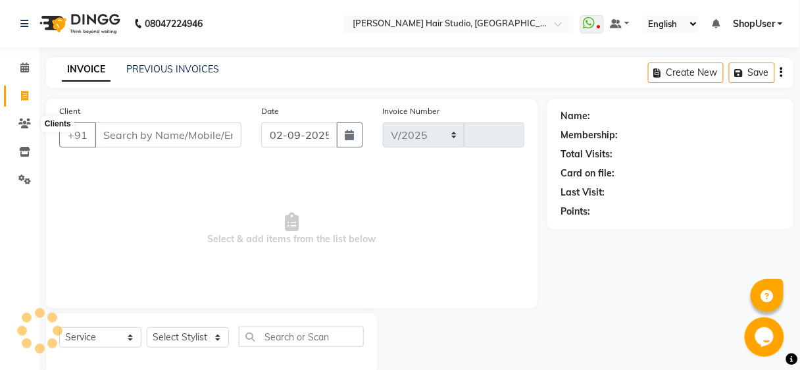
select select "627"
type input "4911"
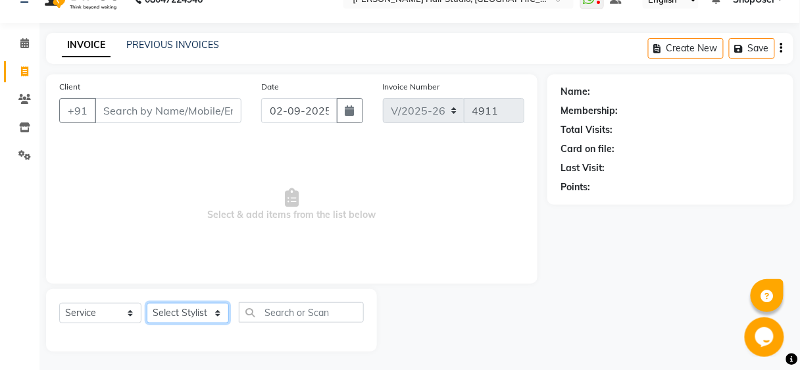
click at [191, 313] on select "Select Stylist Ajinkya Anuja Arunesh Avinash Junaid Mahadev kahde Mohammad Pawa…" at bounding box center [188, 313] width 82 height 20
select select "32802"
click at [147, 303] on select "Select Stylist Ajinkya Anuja Arunesh Avinash Junaid Mahadev kahde Mohammad Pawa…" at bounding box center [188, 313] width 82 height 20
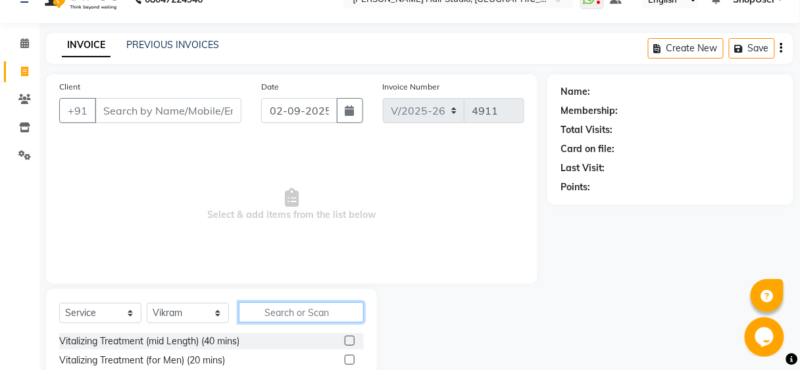
click at [270, 303] on input "text" at bounding box center [301, 312] width 125 height 20
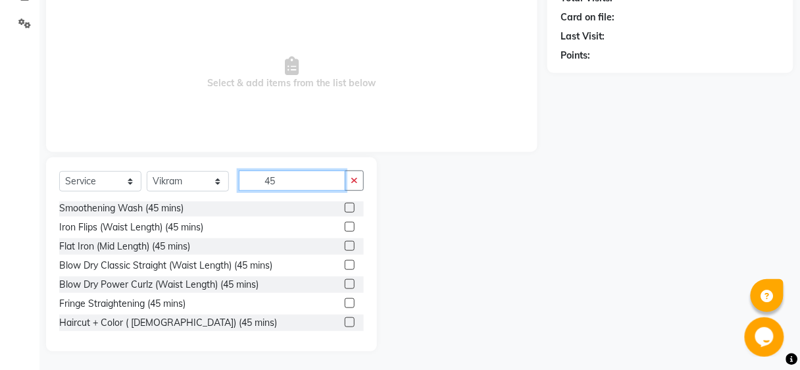
scroll to position [307, 0]
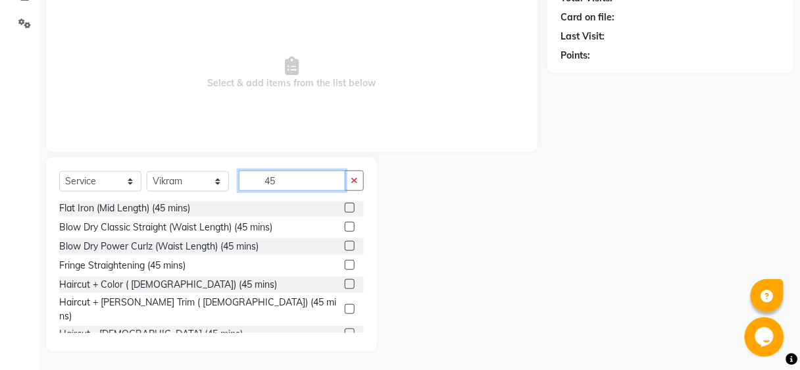
type input "45"
click at [345, 304] on label at bounding box center [350, 309] width 10 height 10
click at [345, 305] on input "checkbox" at bounding box center [349, 309] width 9 height 9
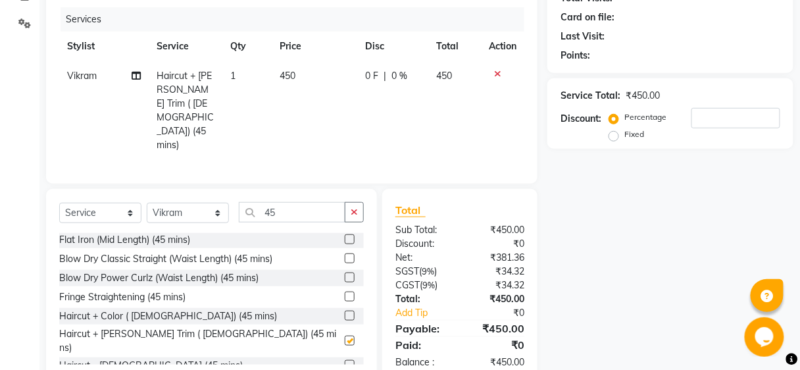
checkbox input "false"
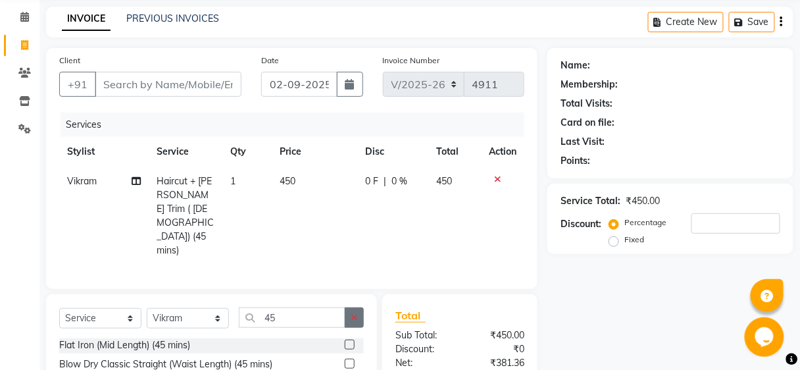
click at [351, 307] on button "button" at bounding box center [354, 317] width 19 height 20
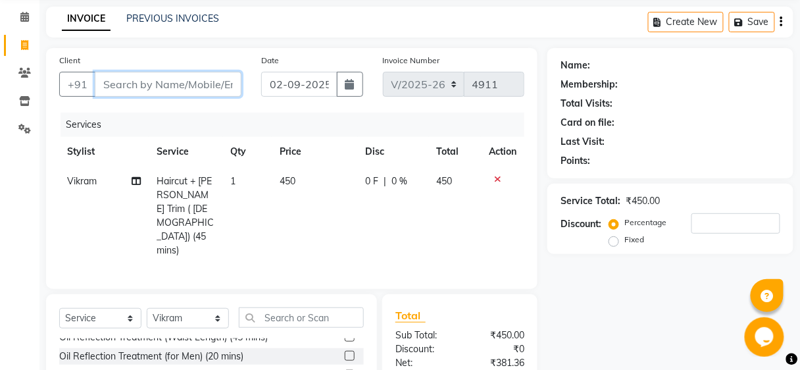
drag, startPoint x: 222, startPoint y: 87, endPoint x: 202, endPoint y: 76, distance: 22.7
click at [202, 76] on input "Client" at bounding box center [168, 84] width 147 height 25
click at [205, 94] on input "Client" at bounding box center [168, 84] width 147 height 25
type input "7"
type input "0"
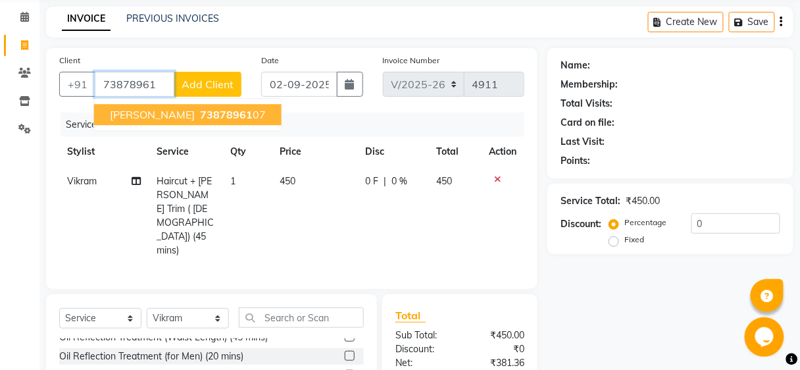
click at [215, 107] on button "sanket 73878961 07" at bounding box center [188, 114] width 188 height 21
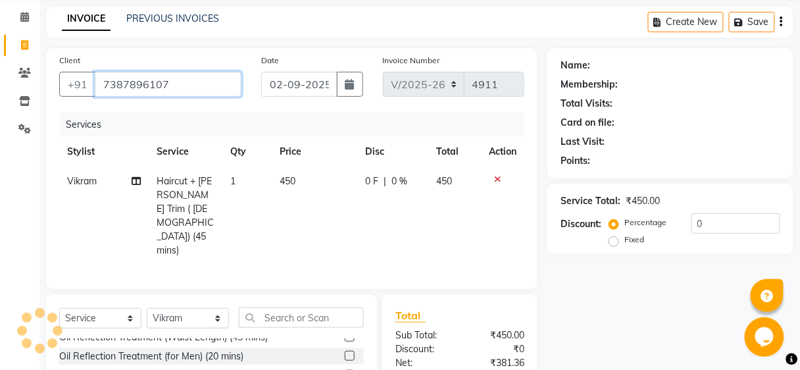
type input "7387896107"
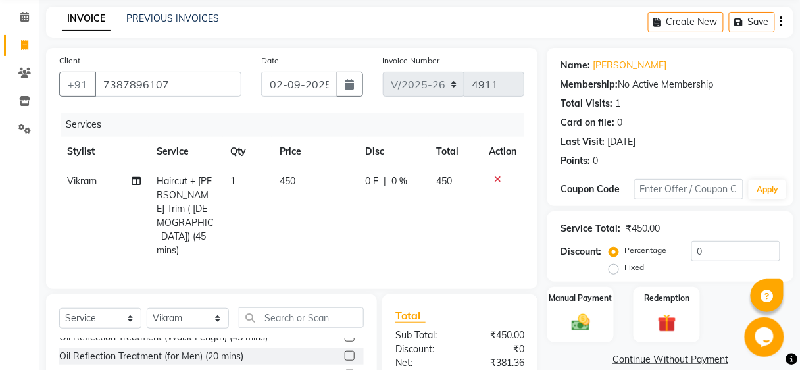
click at [413, 184] on div "0 F | 0 %" at bounding box center [393, 181] width 55 height 14
select select "32802"
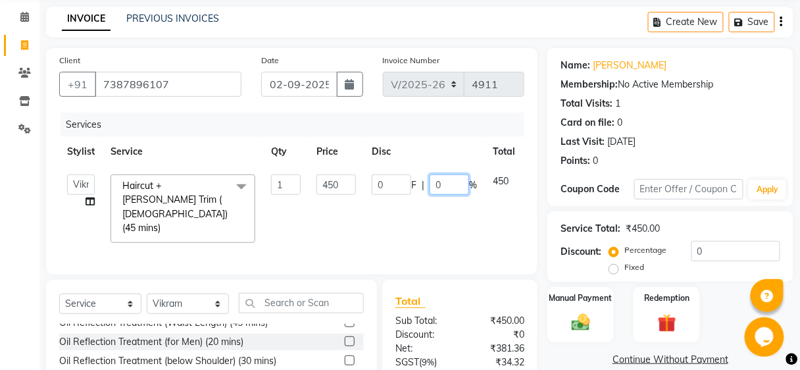
click at [451, 178] on input "0" at bounding box center [449, 184] width 39 height 20
type input "20"
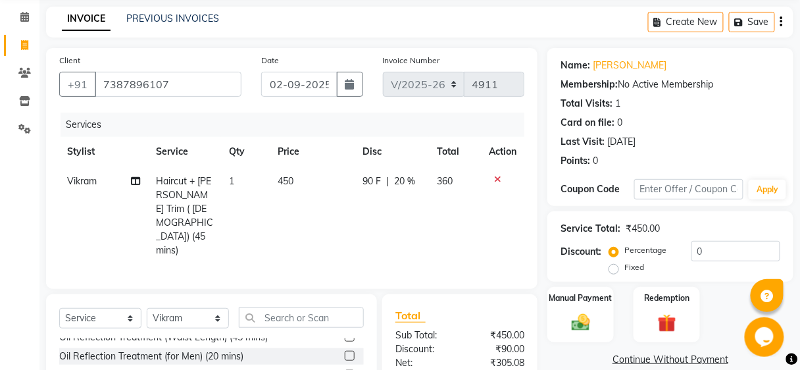
click at [454, 147] on tr "Stylist Service Qty Price Disc Total Action" at bounding box center [291, 152] width 465 height 30
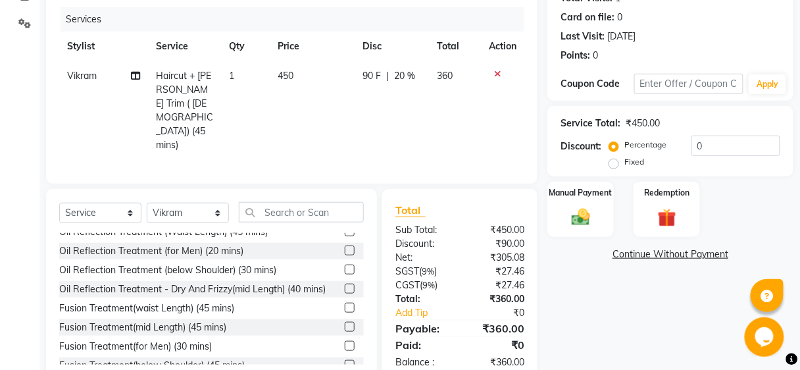
scroll to position [0, 0]
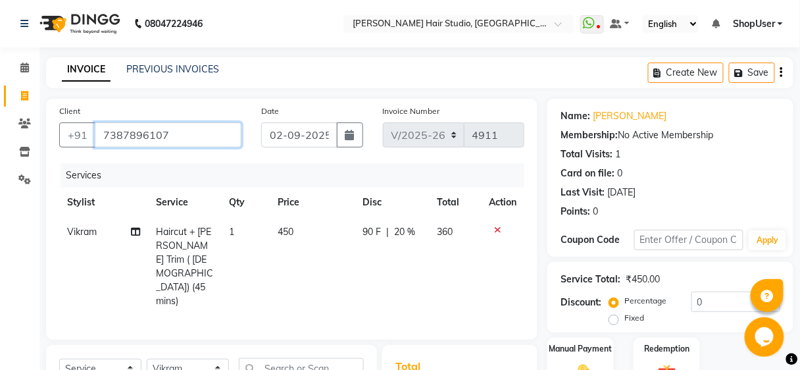
drag, startPoint x: 97, startPoint y: 129, endPoint x: 184, endPoint y: 133, distance: 87.6
click at [184, 133] on input "7387896107" at bounding box center [168, 134] width 147 height 25
click at [165, 114] on div "Client +91 7387896107" at bounding box center [150, 131] width 202 height 54
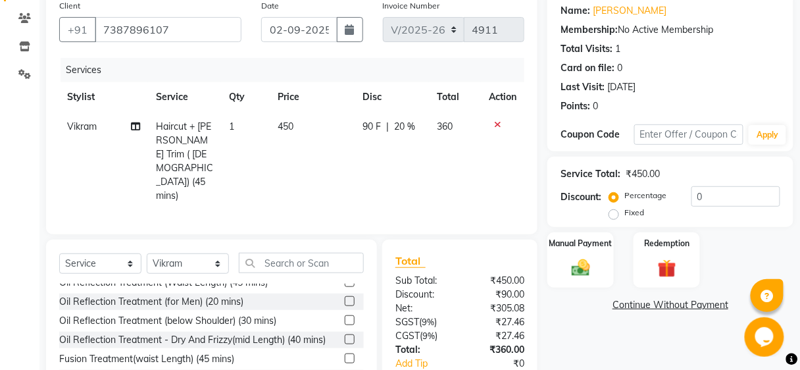
scroll to position [156, 0]
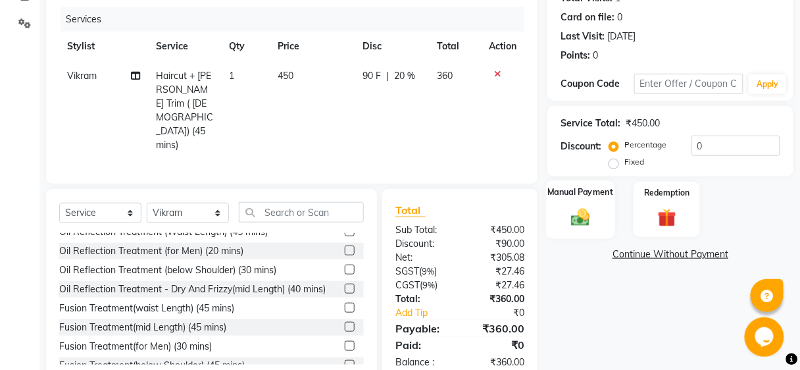
click at [573, 204] on div "Manual Payment" at bounding box center [580, 209] width 69 height 58
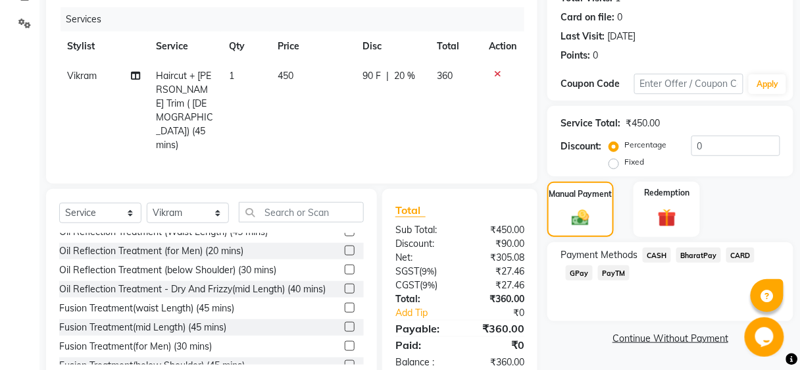
click at [690, 244] on div "Payment Methods CASH BharatPay CARD GPay PayTM" at bounding box center [670, 281] width 246 height 79
click at [682, 255] on span "BharatPay" at bounding box center [698, 254] width 45 height 15
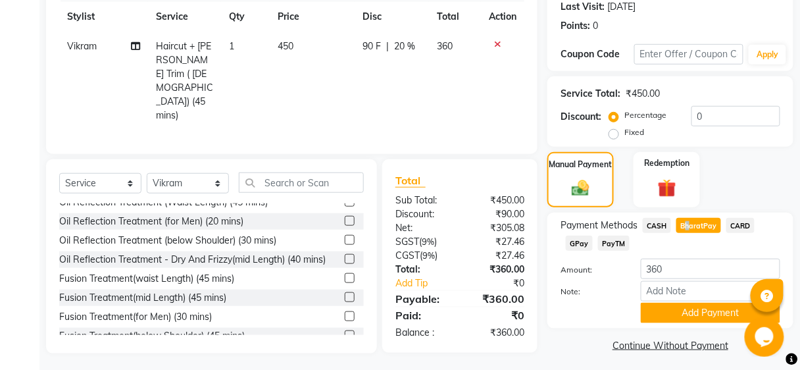
scroll to position [190, 0]
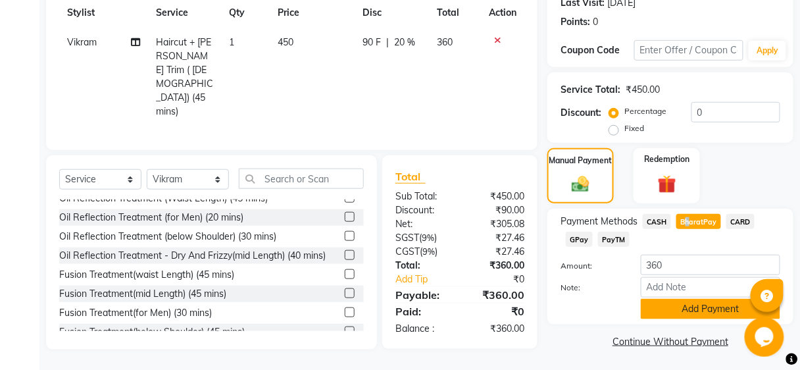
click at [691, 313] on button "Add Payment" at bounding box center [711, 309] width 140 height 20
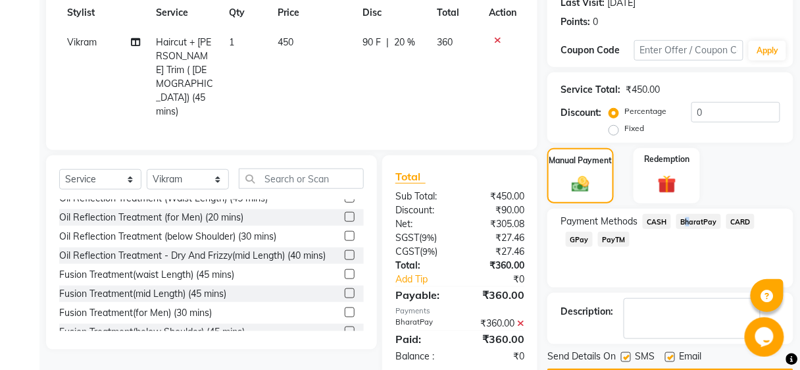
scroll to position [226, 0]
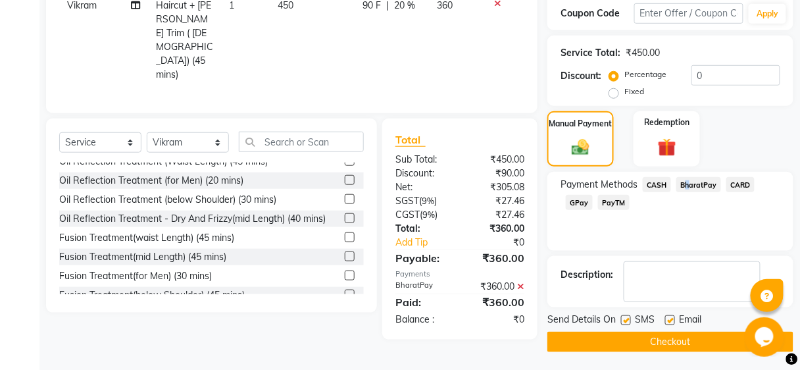
click at [665, 348] on button "Checkout" at bounding box center [670, 342] width 246 height 20
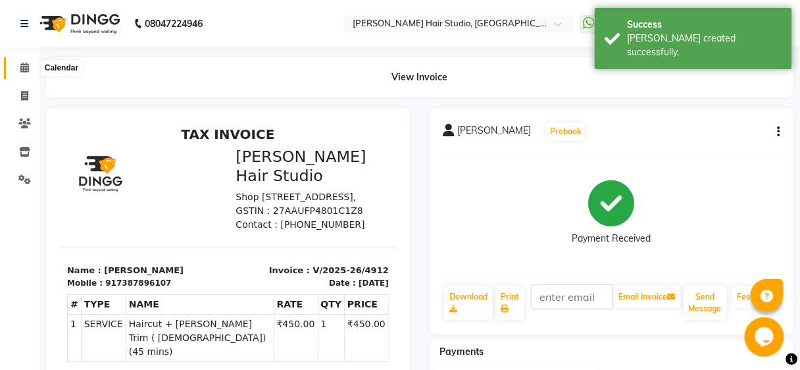
click at [14, 68] on span at bounding box center [24, 68] width 23 height 15
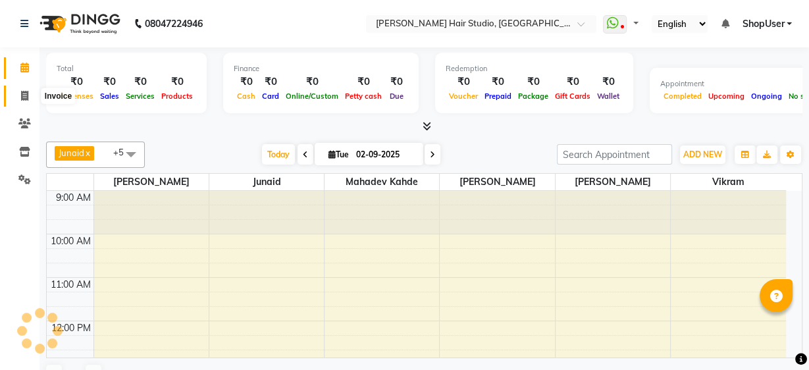
click at [22, 99] on icon at bounding box center [24, 96] width 7 height 10
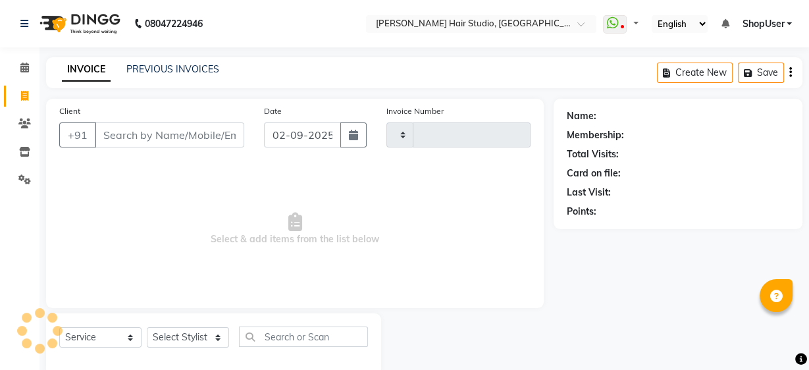
click at [22, 99] on icon at bounding box center [24, 96] width 7 height 10
select select "service"
click at [172, 122] on input "Client" at bounding box center [169, 134] width 149 height 25
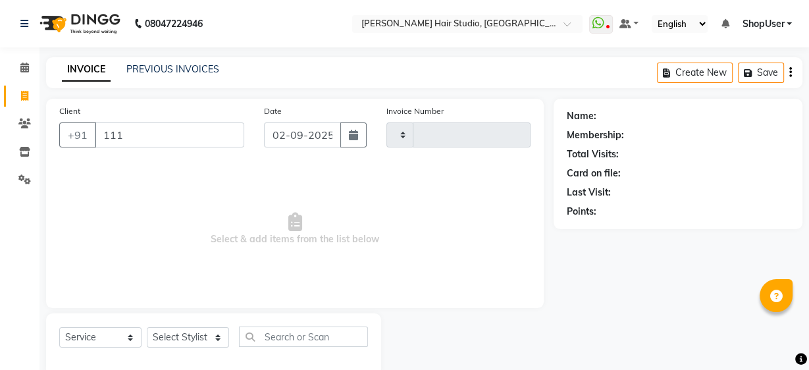
type input "1111"
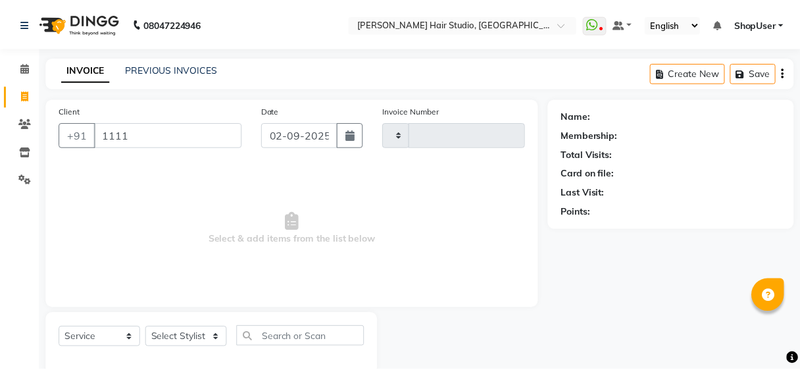
scroll to position [24, 0]
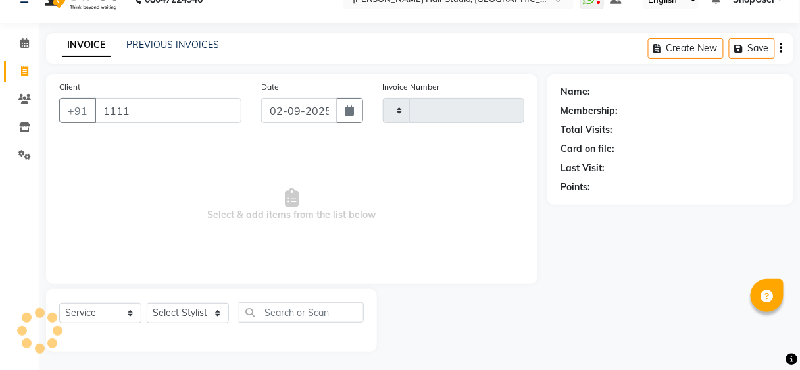
type input "4911"
select select "627"
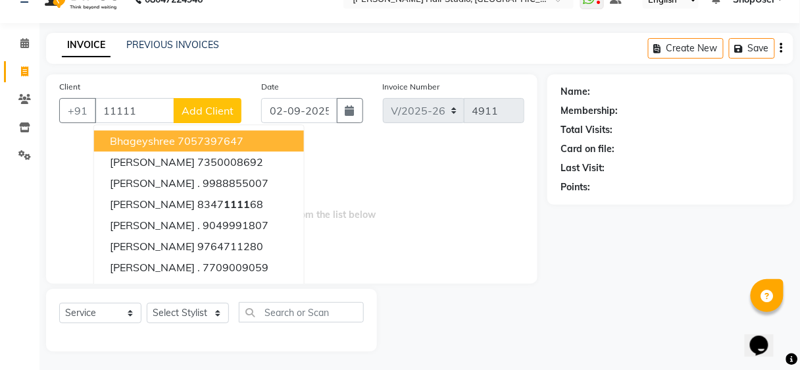
scroll to position [0, 0]
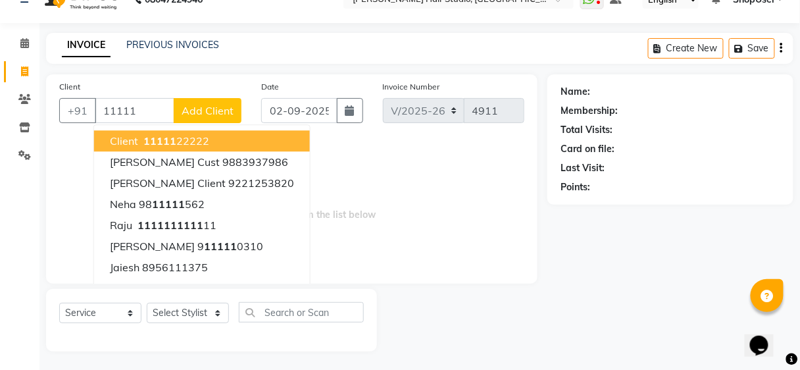
click at [181, 137] on ngb-highlight "11111 22222" at bounding box center [175, 140] width 68 height 13
type input "1111122222"
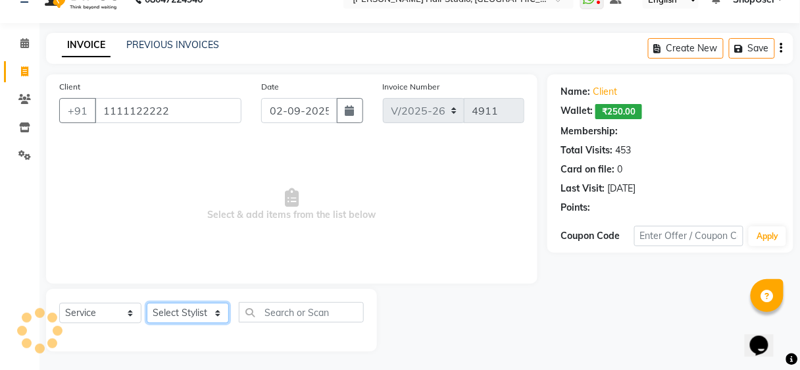
click at [199, 320] on select "Select Stylist [PERSON_NAME] [PERSON_NAME] Avinash [PERSON_NAME] kahde [PERSON_…" at bounding box center [188, 313] width 82 height 20
select select "81286"
click at [147, 303] on select "Select Stylist [PERSON_NAME] [PERSON_NAME] Avinash [PERSON_NAME] kahde [PERSON_…" at bounding box center [188, 313] width 82 height 20
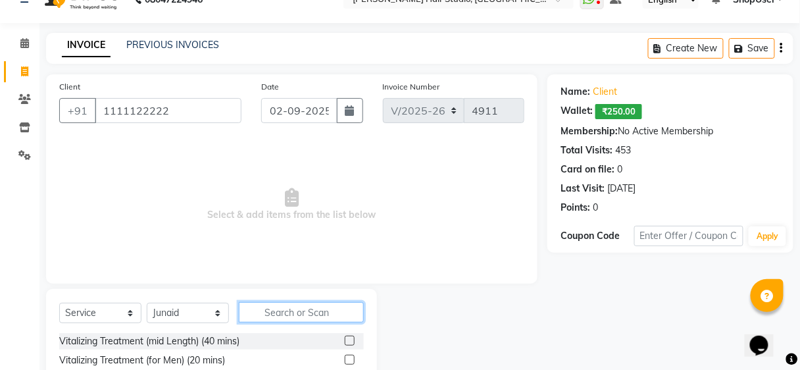
click at [275, 311] on input "text" at bounding box center [301, 312] width 125 height 20
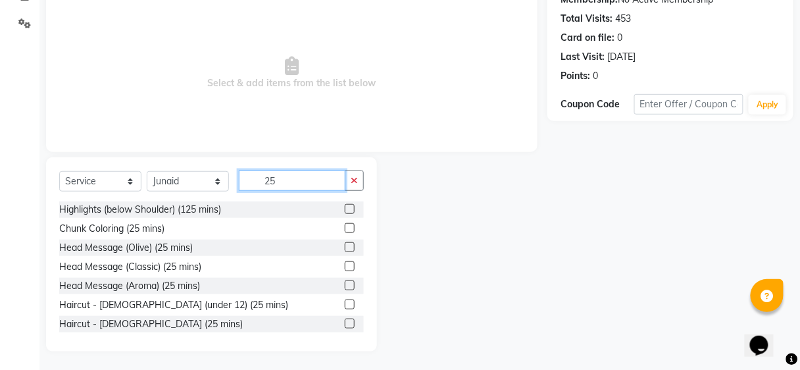
scroll to position [1, 0]
type input "25"
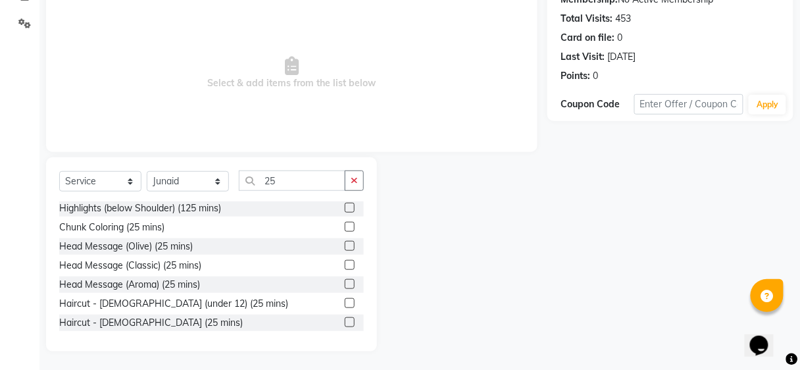
click at [345, 318] on label at bounding box center [350, 322] width 10 height 10
click at [345, 318] on input "checkbox" at bounding box center [349, 322] width 9 height 9
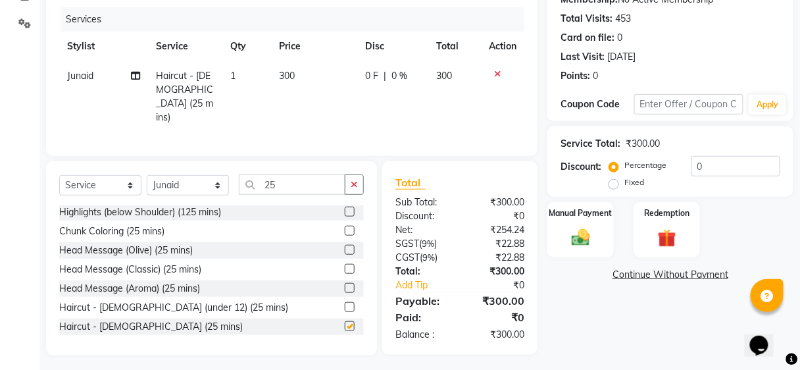
checkbox input "false"
click at [552, 226] on div "Manual Payment" at bounding box center [580, 230] width 69 height 58
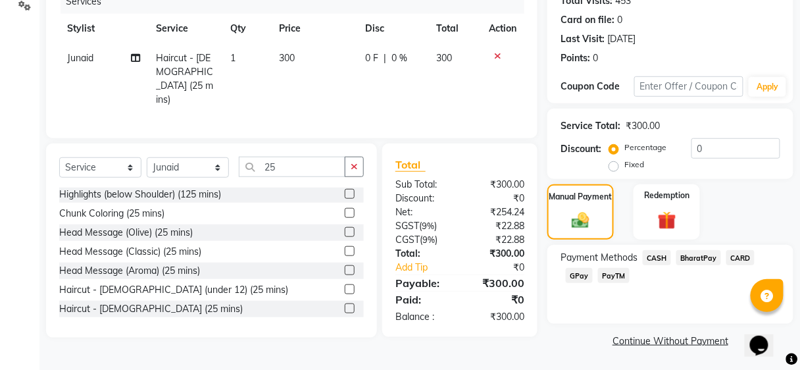
click at [687, 260] on span "BharatPay" at bounding box center [698, 257] width 45 height 15
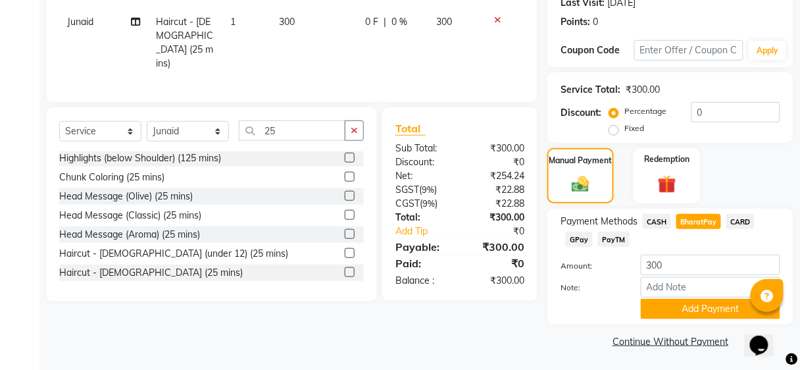
scroll to position [211, 0]
click at [640, 308] on div "Add Payment" at bounding box center [710, 308] width 159 height 20
click at [662, 309] on button "Add Payment" at bounding box center [711, 308] width 140 height 20
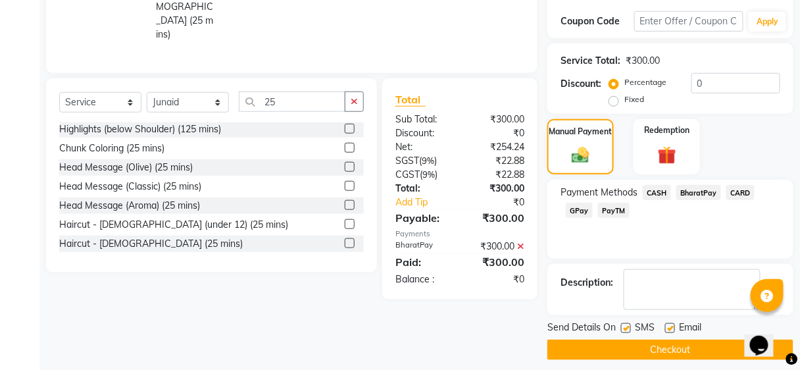
scroll to position [247, 0]
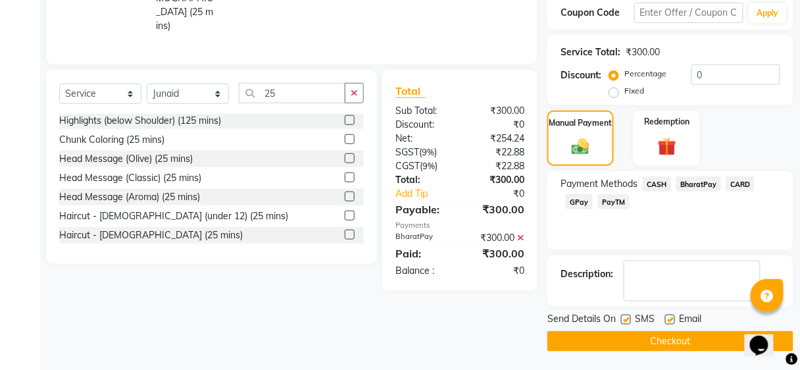
click at [641, 342] on button "Checkout" at bounding box center [670, 341] width 246 height 20
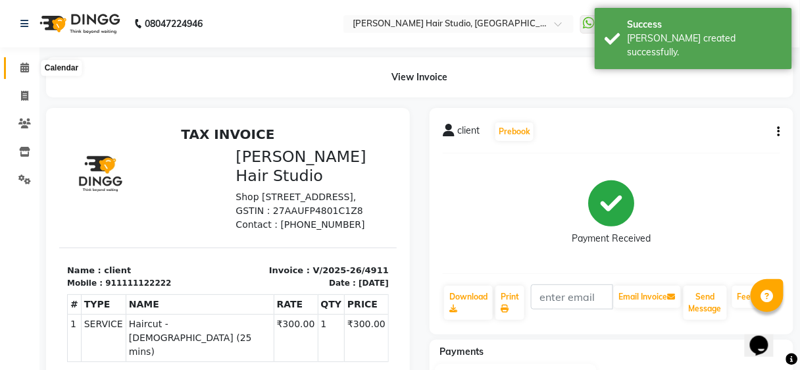
click at [21, 73] on span at bounding box center [24, 68] width 23 height 15
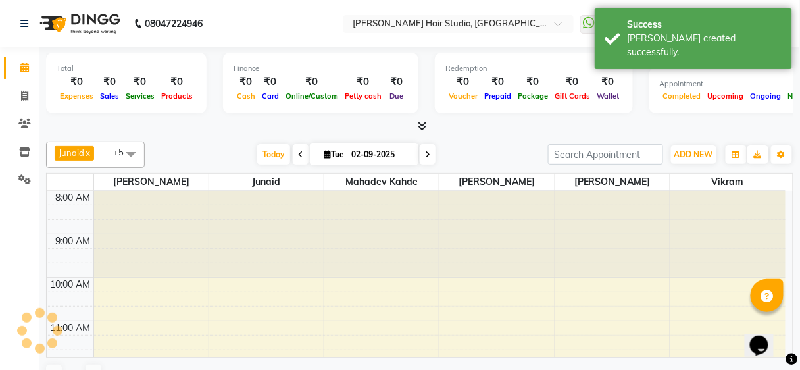
click at [21, 73] on span at bounding box center [24, 68] width 23 height 15
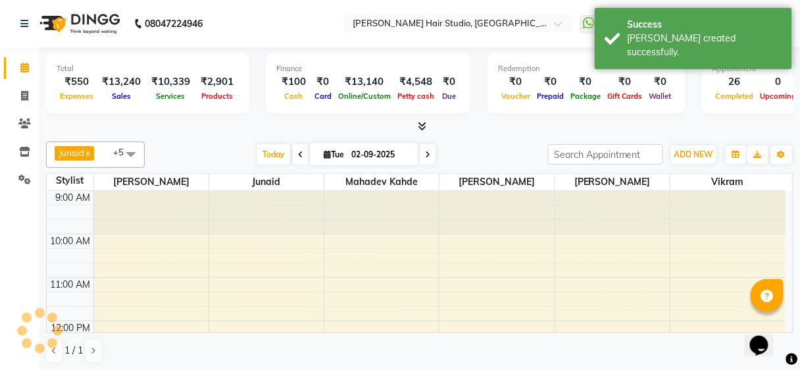
click at [21, 73] on span at bounding box center [24, 68] width 23 height 15
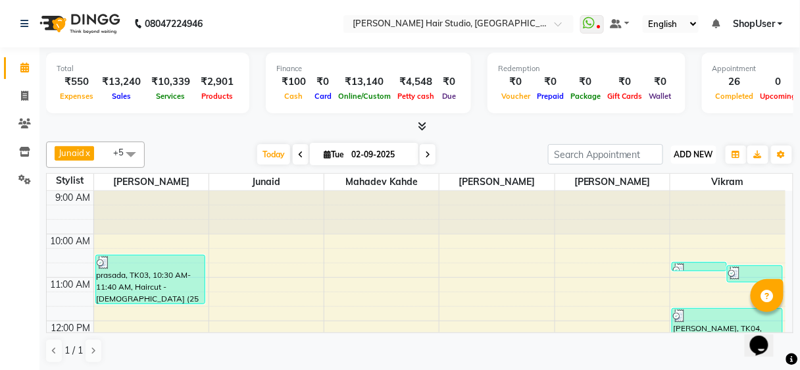
click at [690, 156] on span "ADD NEW" at bounding box center [693, 154] width 39 height 10
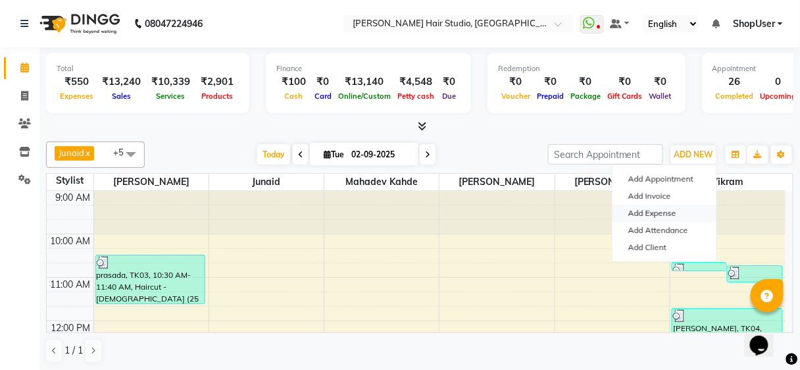
click at [671, 211] on link "Add Expense" at bounding box center [665, 213] width 104 height 17
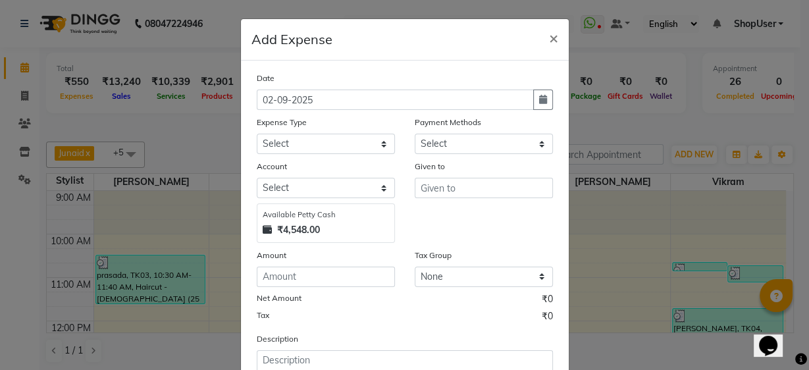
select select "1"
select select "2441"
click at [338, 155] on div "Date 02-09-2025 Expense Type Select Advance Salary Bank charges Car maintenance…" at bounding box center [405, 227] width 296 height 313
click at [360, 142] on select "Select Advance Salary Bank charges Car maintenance Cash transfer to bank Cash t…" at bounding box center [326, 144] width 138 height 20
select select "10"
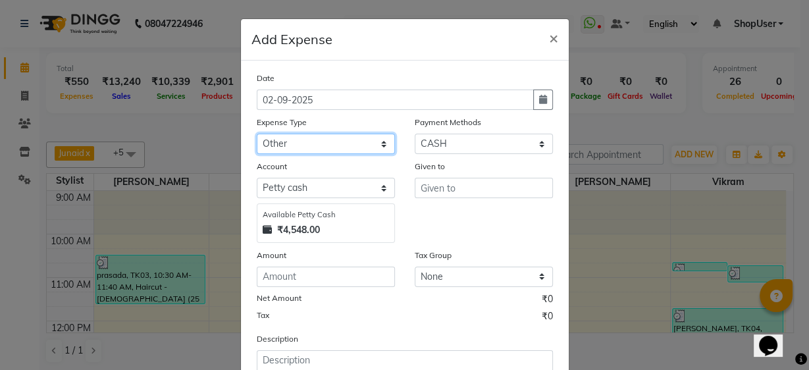
click at [257, 134] on select "Select Advance Salary Bank charges Car maintenance Cash transfer to bank Cash t…" at bounding box center [326, 144] width 138 height 20
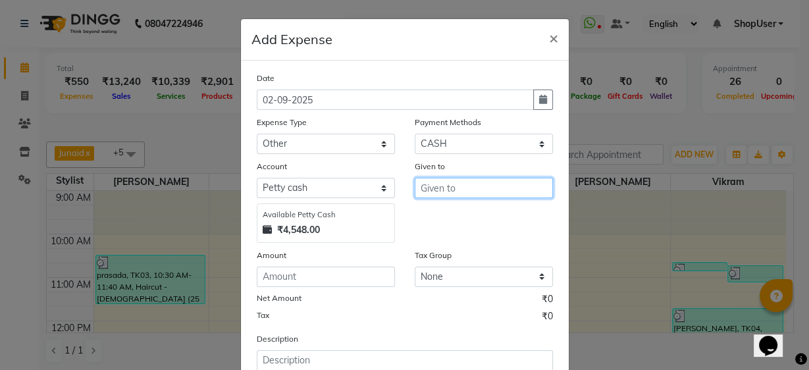
click at [453, 186] on input "text" at bounding box center [484, 188] width 138 height 20
click at [471, 209] on ngb-highlight "Shop User" at bounding box center [454, 215] width 49 height 13
type input "ShopUser"
click at [361, 264] on div "Amount" at bounding box center [326, 257] width 138 height 18
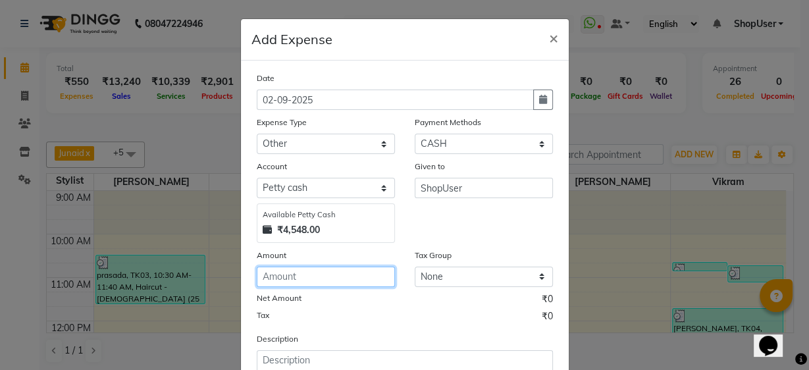
click at [361, 271] on input "number" at bounding box center [326, 276] width 138 height 20
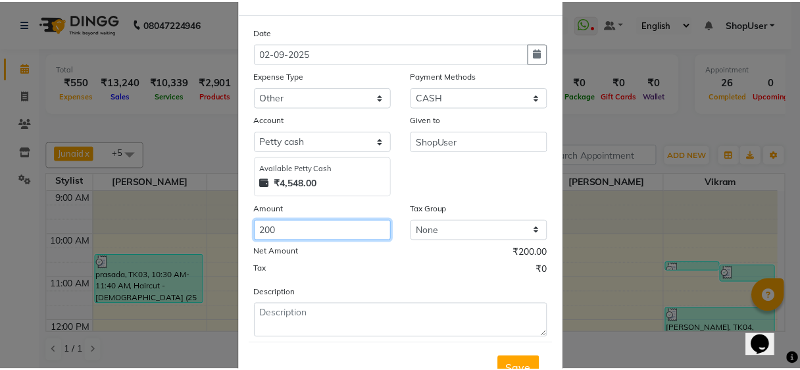
scroll to position [98, 0]
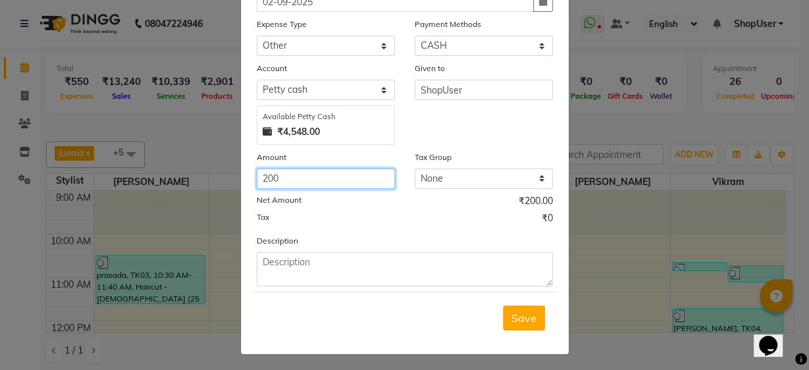
type input "200"
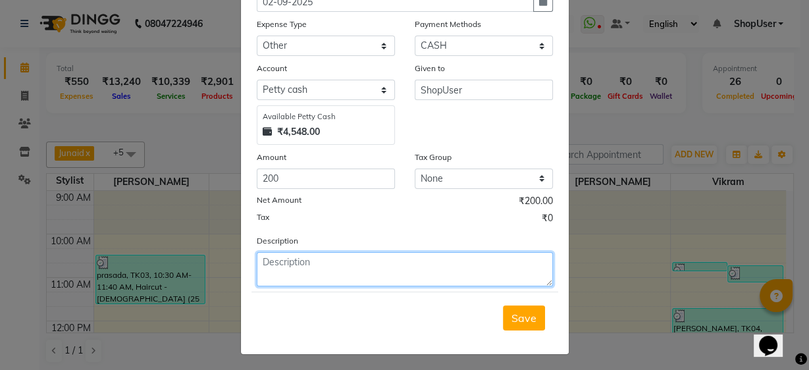
click at [317, 264] on textarea at bounding box center [405, 269] width 296 height 34
type textarea "apron wash"
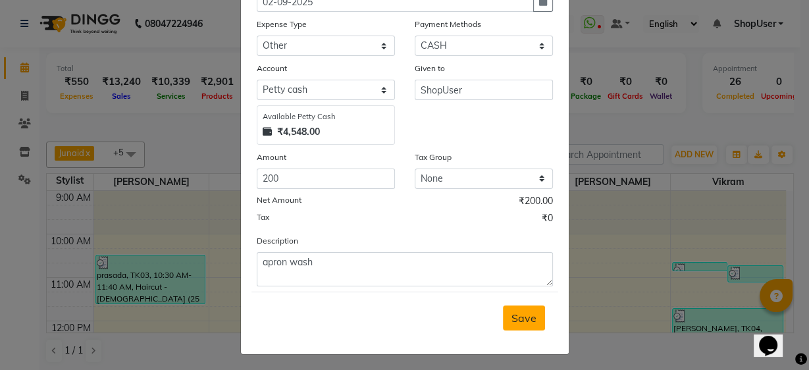
click at [526, 324] on button "Save" at bounding box center [524, 317] width 42 height 25
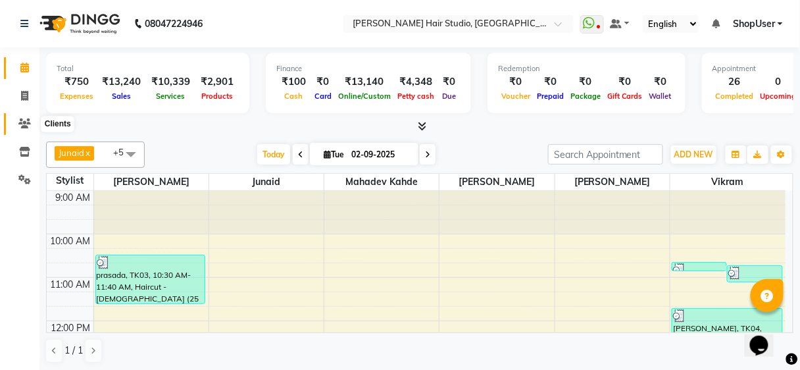
click at [24, 123] on icon at bounding box center [24, 123] width 13 height 10
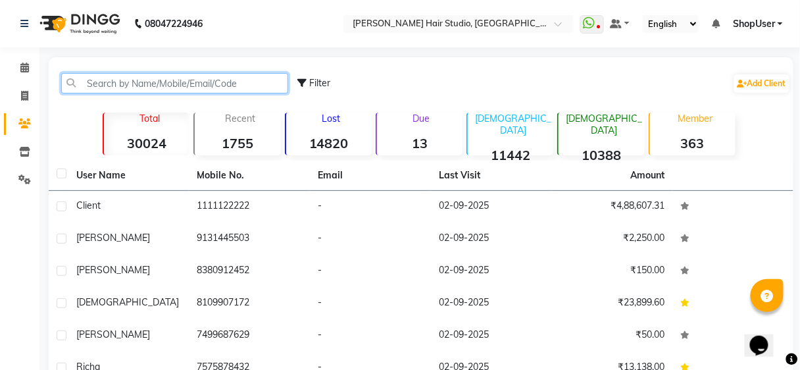
click at [170, 89] on input "text" at bounding box center [174, 83] width 227 height 20
paste input "7387896107"
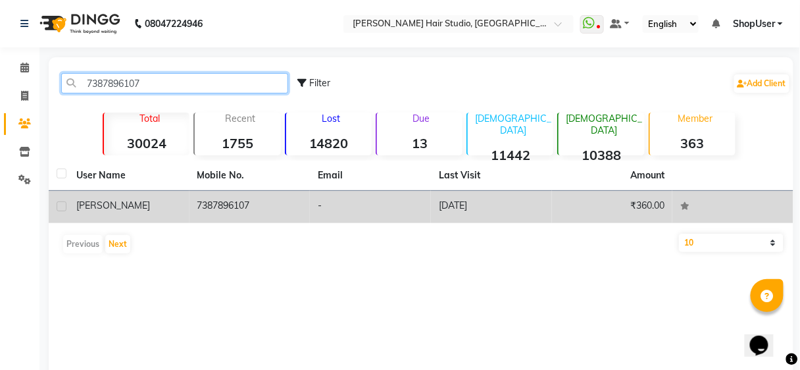
type input "7387896107"
click at [304, 201] on td "7387896107" at bounding box center [250, 207] width 121 height 32
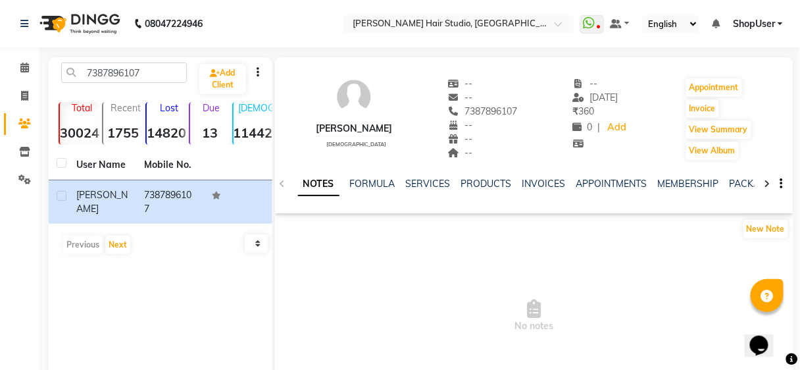
click at [423, 176] on div "NOTES FORMULA SERVICES PRODUCTS INVOICES APPOINTMENTS MEMBERSHIP PACKAGES VOUCH…" at bounding box center [534, 183] width 519 height 45
click at [426, 184] on link "SERVICES" at bounding box center [428, 184] width 45 height 12
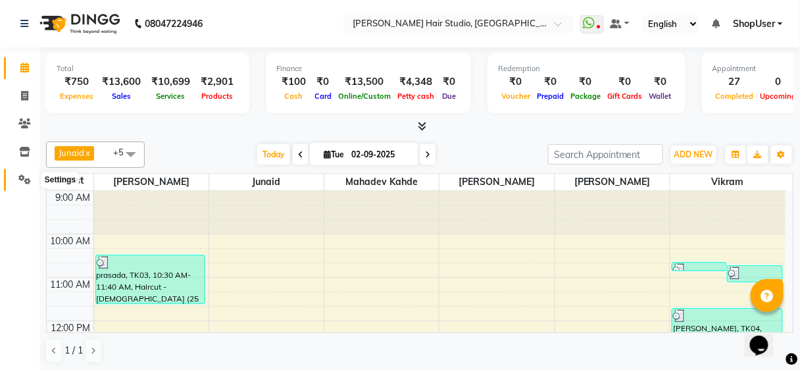
click at [22, 181] on icon at bounding box center [24, 179] width 13 height 10
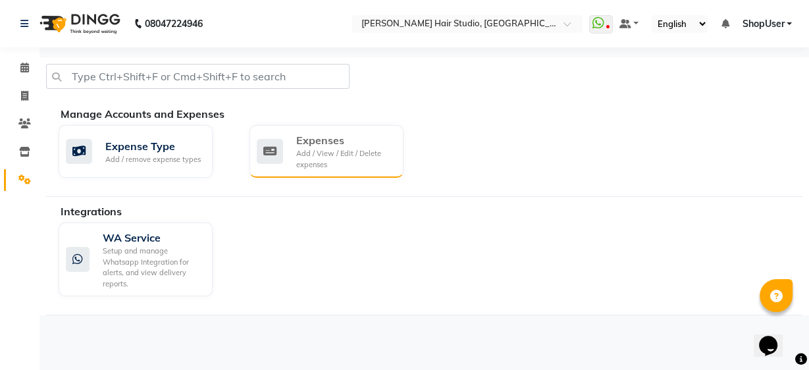
click at [382, 156] on div "Add / View / Edit / Delete expenses" at bounding box center [344, 159] width 97 height 22
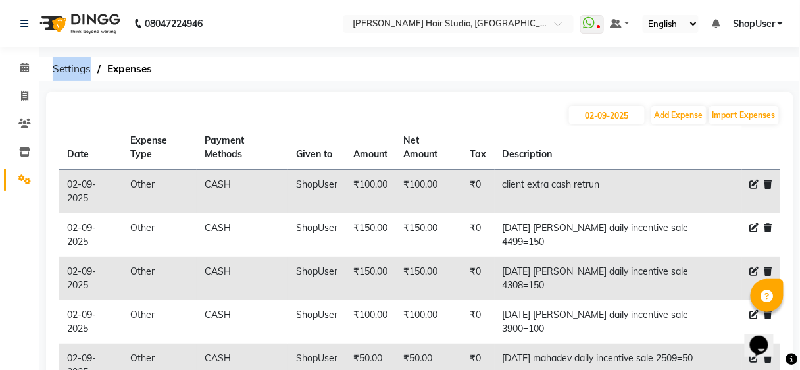
click at [45, 72] on div "Settings Expenses" at bounding box center [419, 69] width 761 height 24
click at [21, 70] on icon at bounding box center [24, 68] width 9 height 10
